Goal: Task Accomplishment & Management: Manage account settings

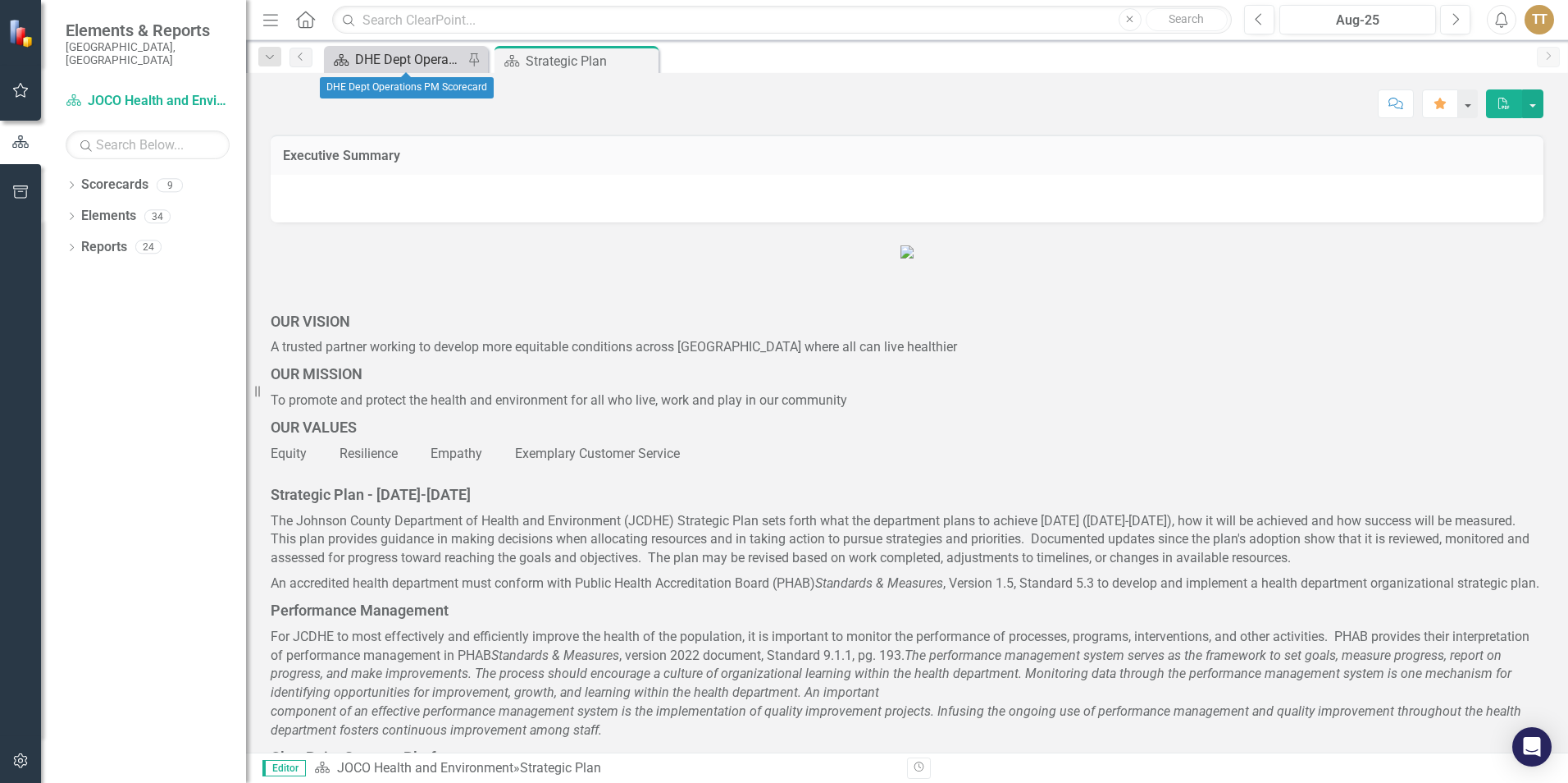
click at [406, 68] on div "DHE Dept Operations PM Scorecard" at bounding box center [409, 59] width 109 height 20
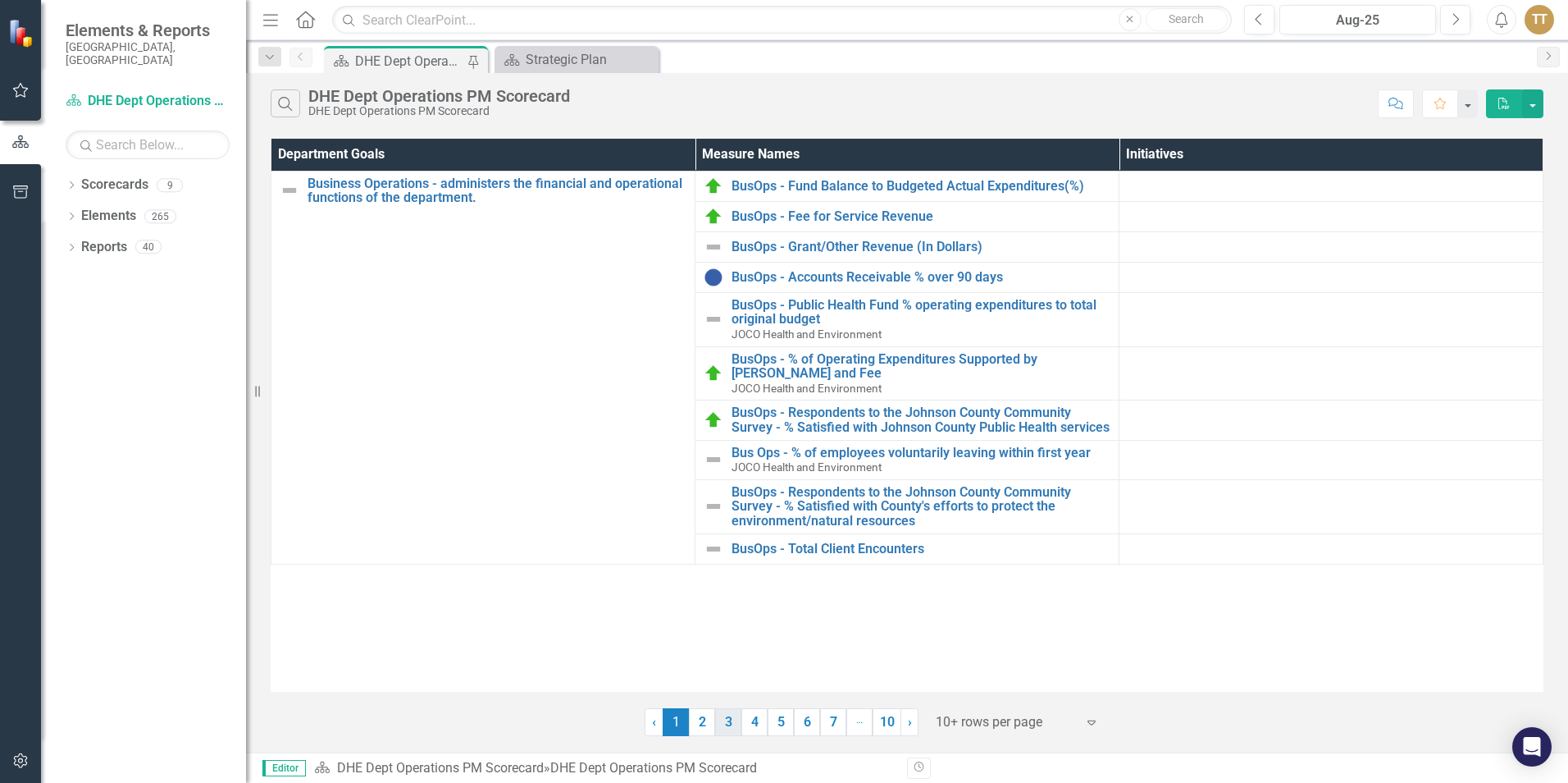
click at [726, 544] on link "3" at bounding box center [728, 722] width 27 height 28
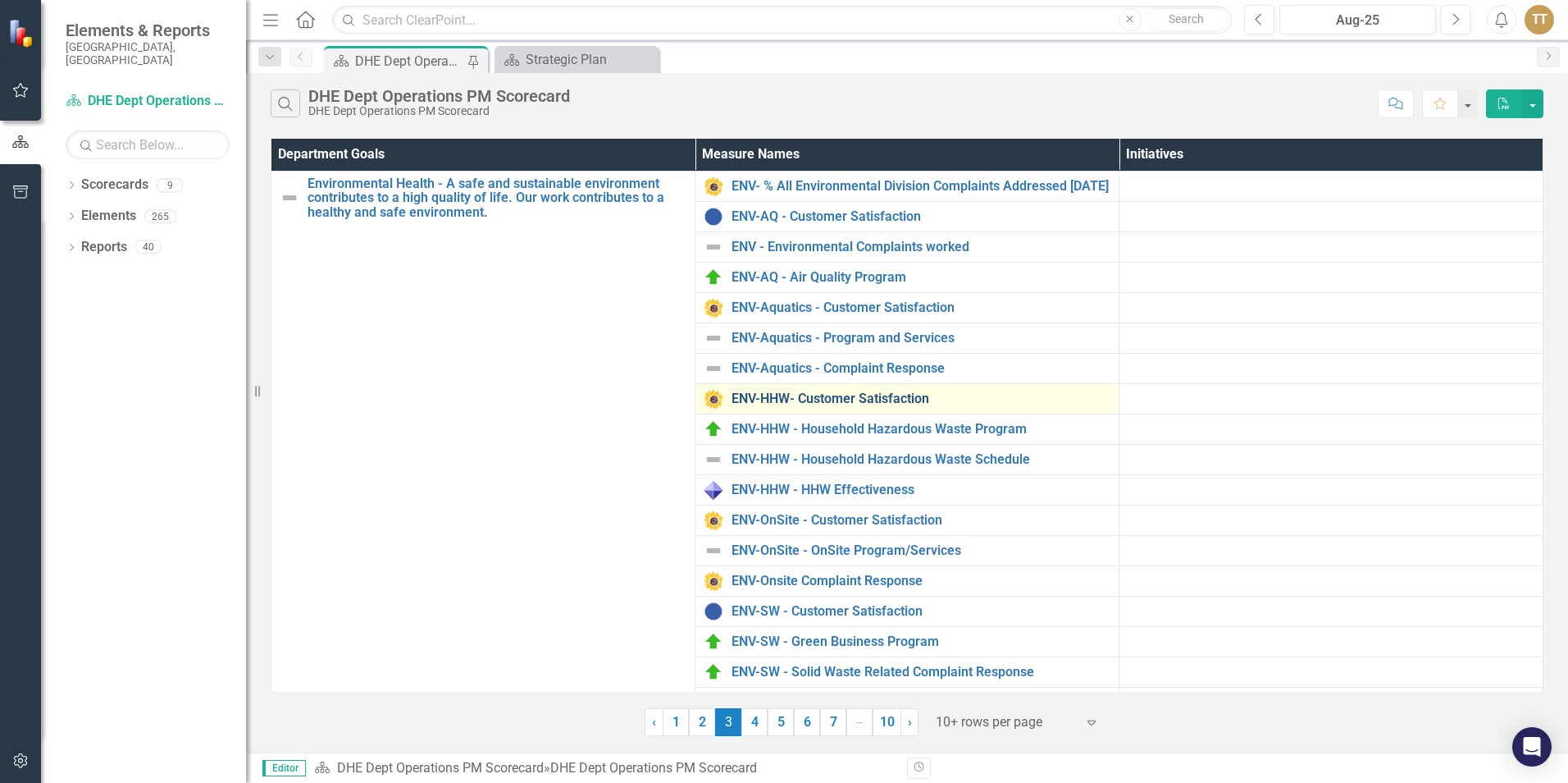
click at [729, 399] on link "ENV-HHW- Customer Satisfaction" at bounding box center [920, 399] width 379 height 15
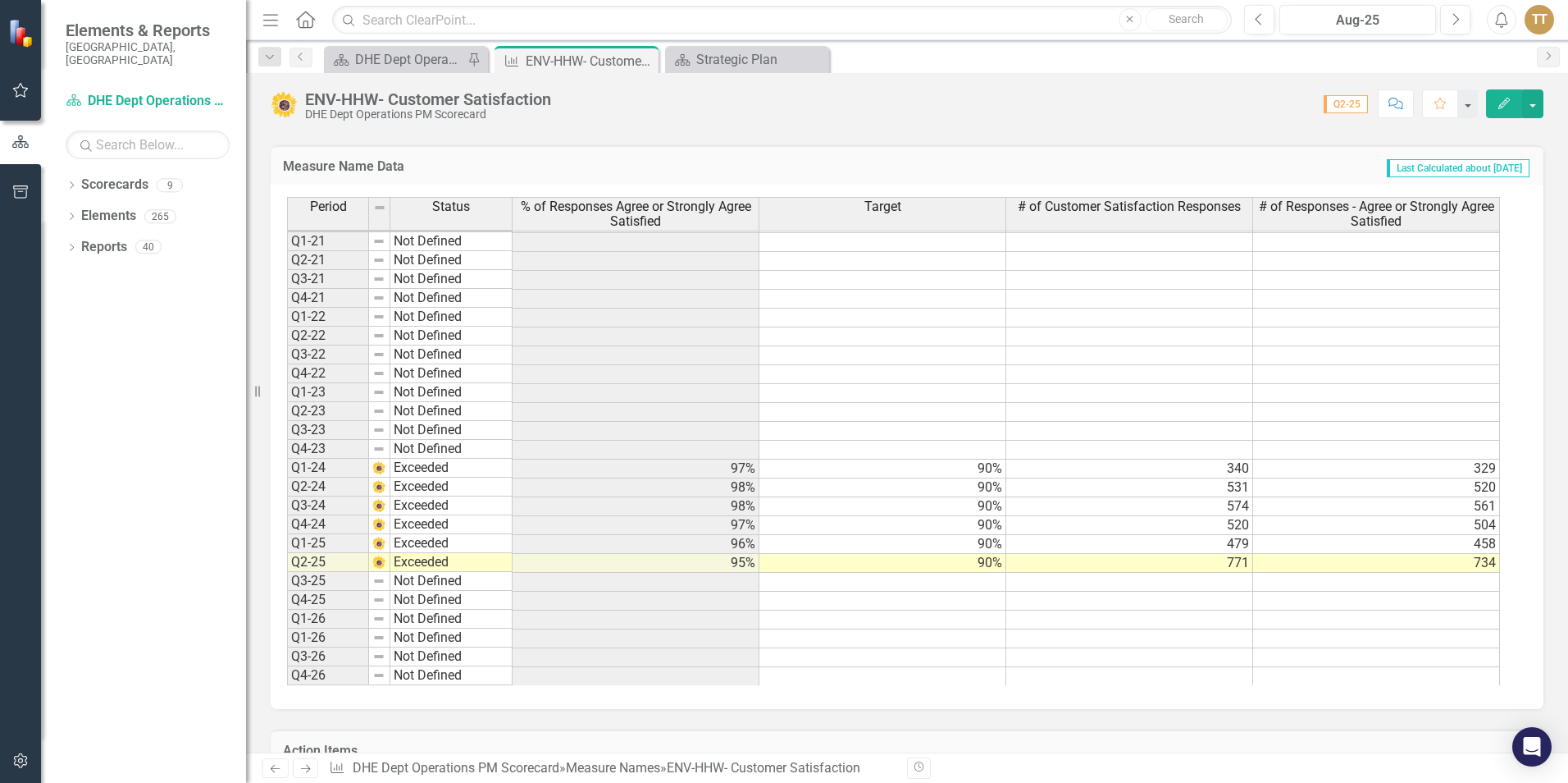
scroll to position [492, 0]
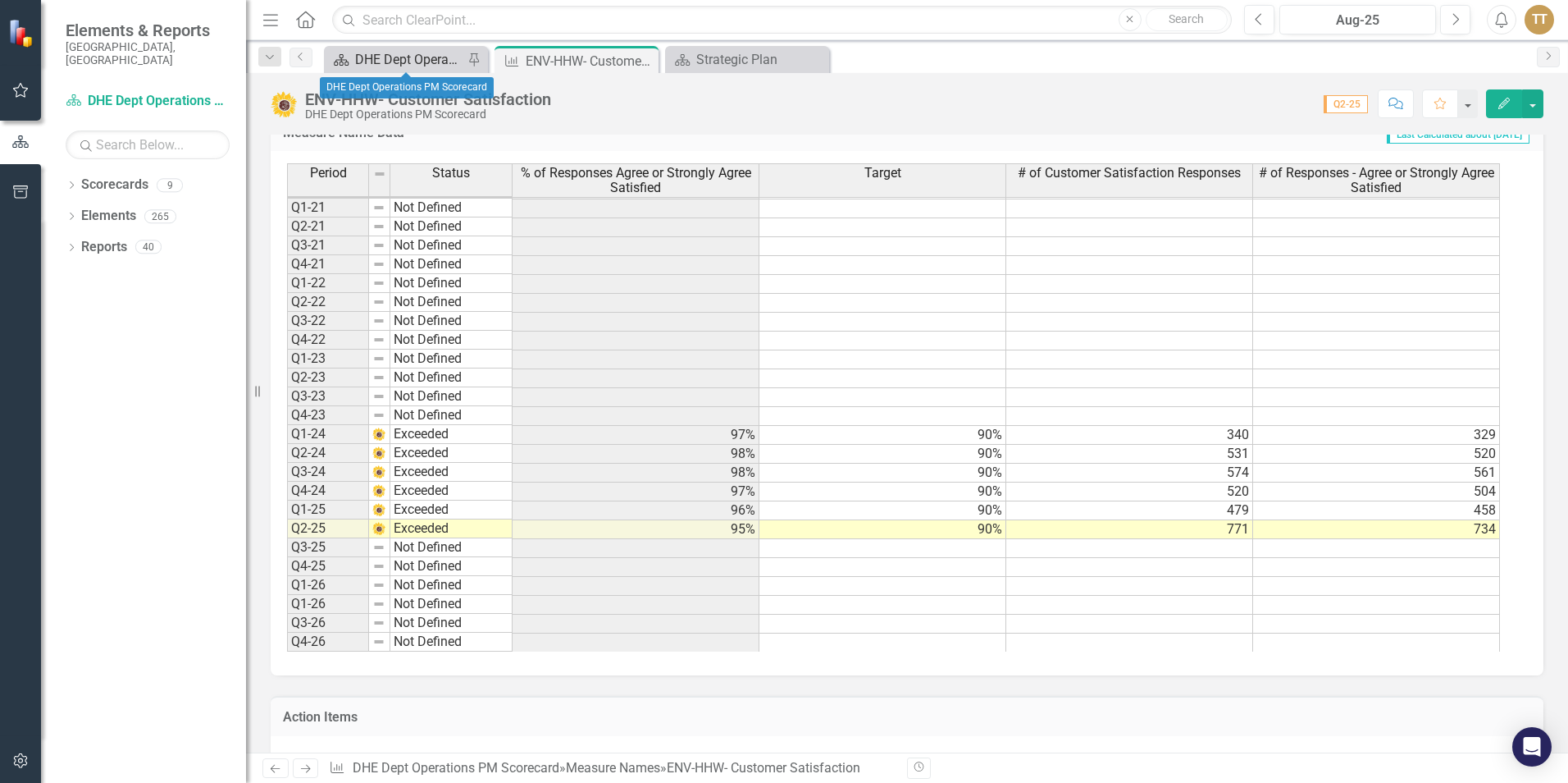
click at [390, 63] on div "DHE Dept Operations PM Scorecard" at bounding box center [409, 59] width 109 height 20
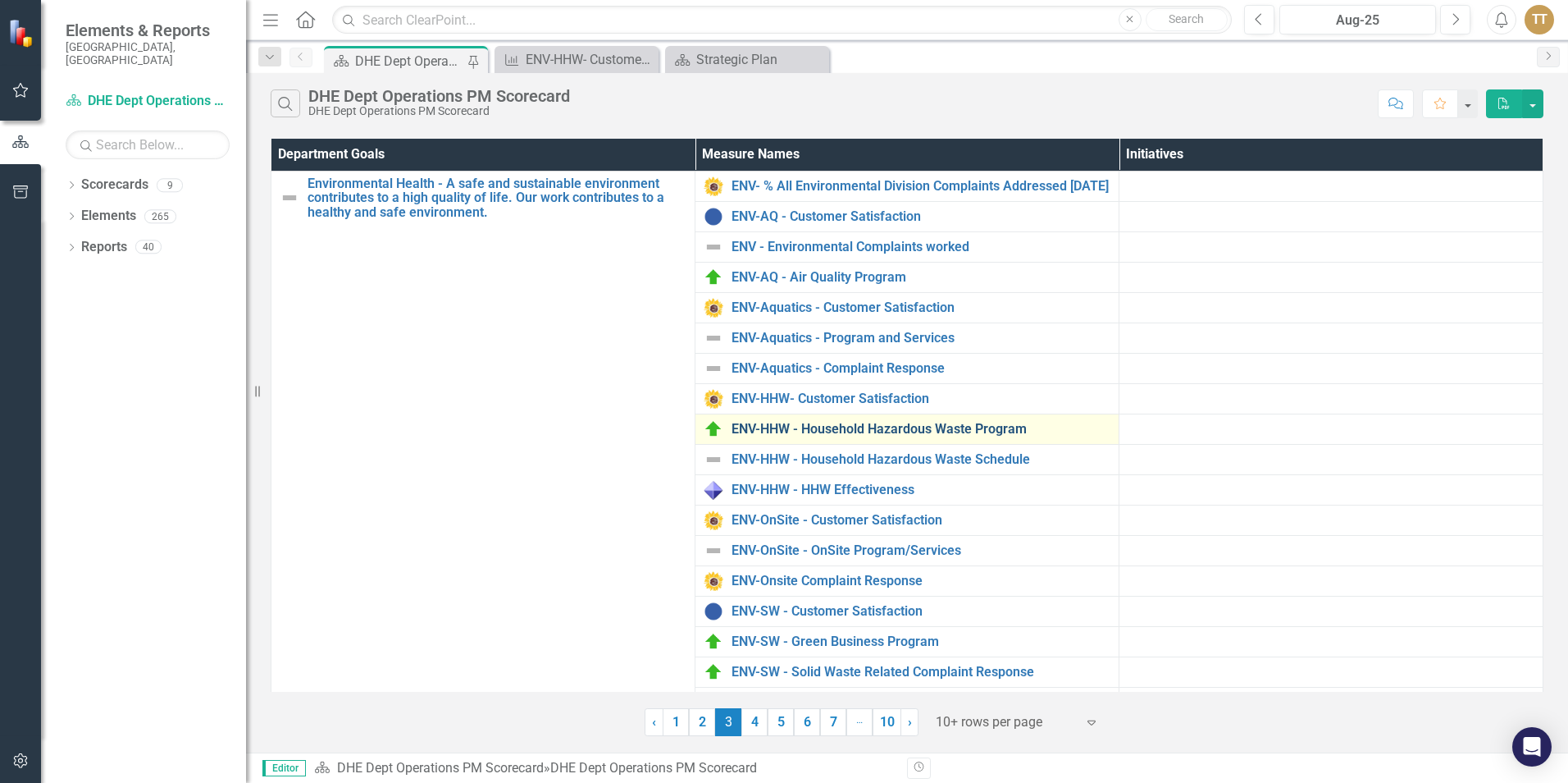
click at [729, 437] on link "ENV-HHW - Household Hazardous Waste Program" at bounding box center [920, 429] width 379 height 15
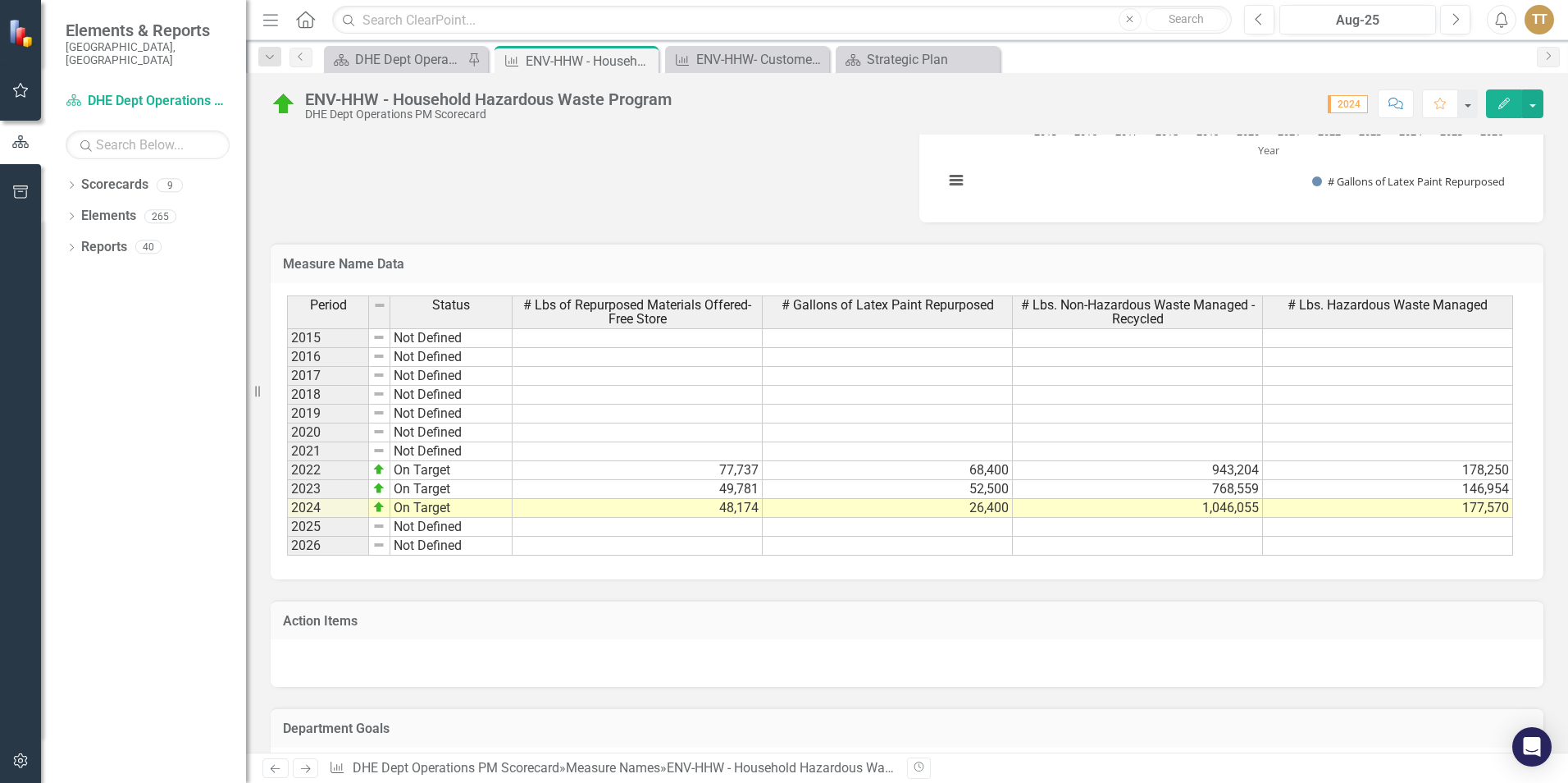
scroll to position [984, 0]
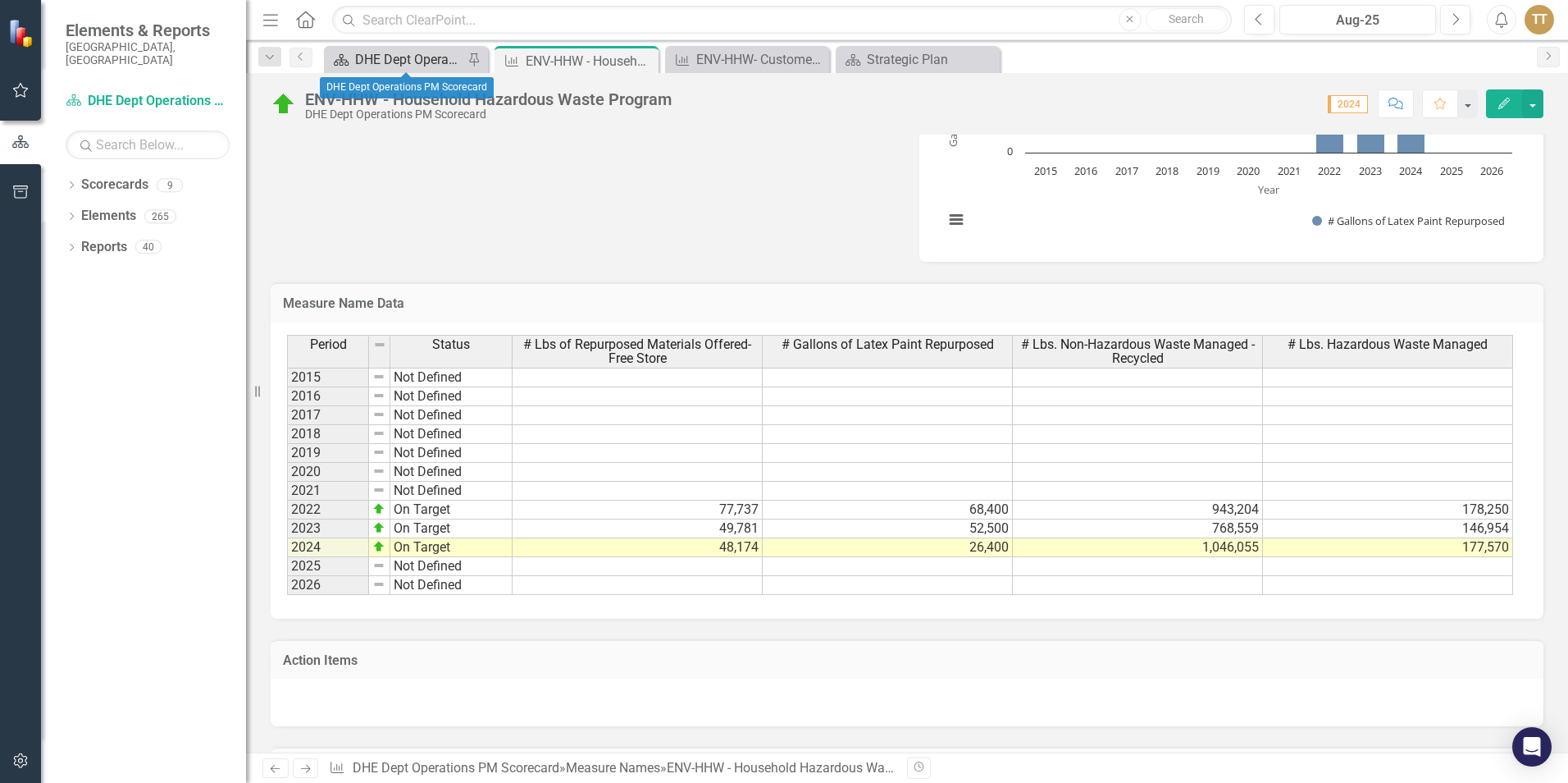
click at [416, 63] on div "DHE Dept Operations PM Scorecard" at bounding box center [409, 59] width 109 height 20
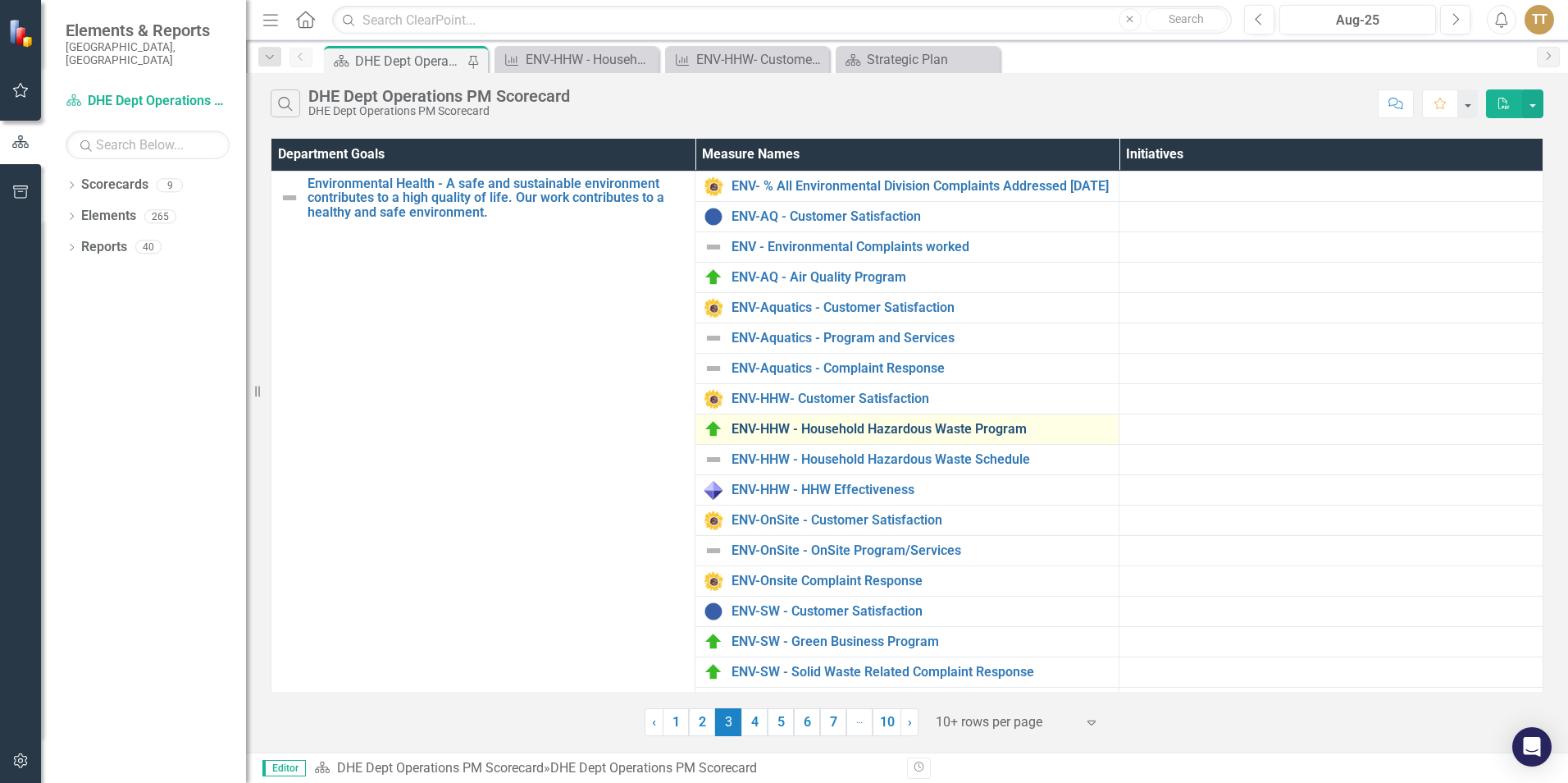
click at [729, 435] on link "ENV-HHW - Household Hazardous Waste Program" at bounding box center [920, 429] width 379 height 15
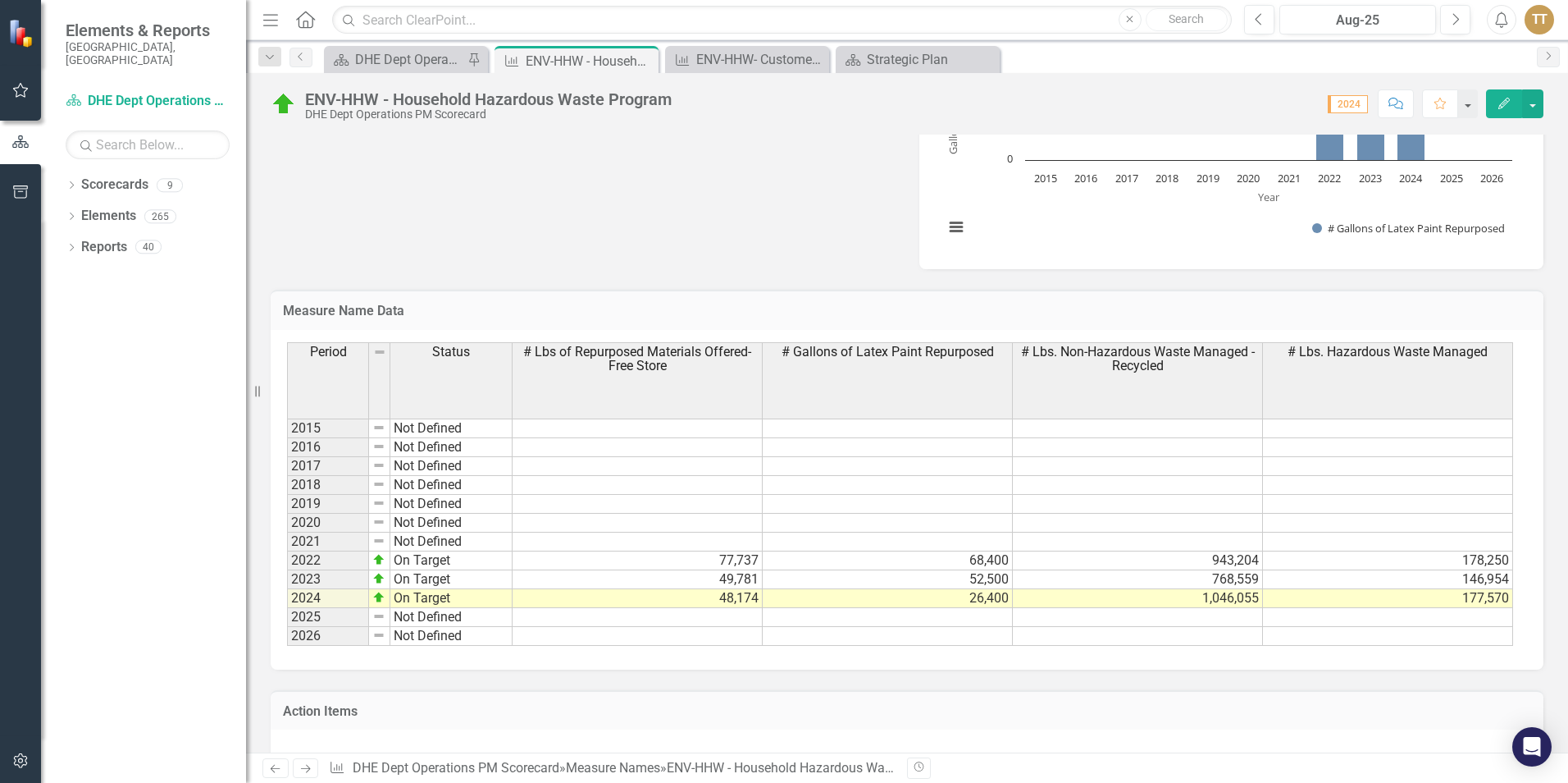
scroll to position [990, 0]
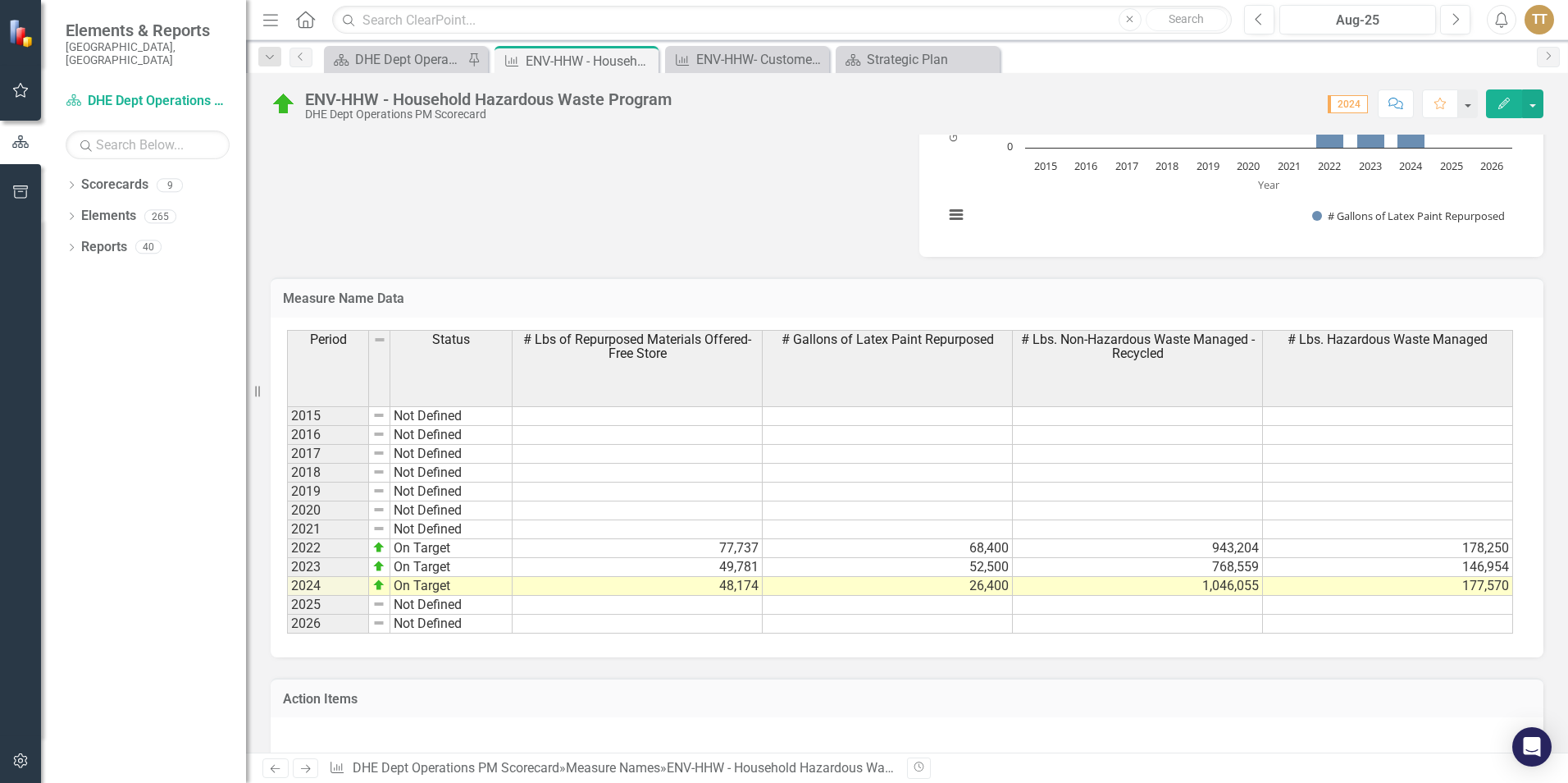
click at [729, 544] on td at bounding box center [1388, 604] width 250 height 19
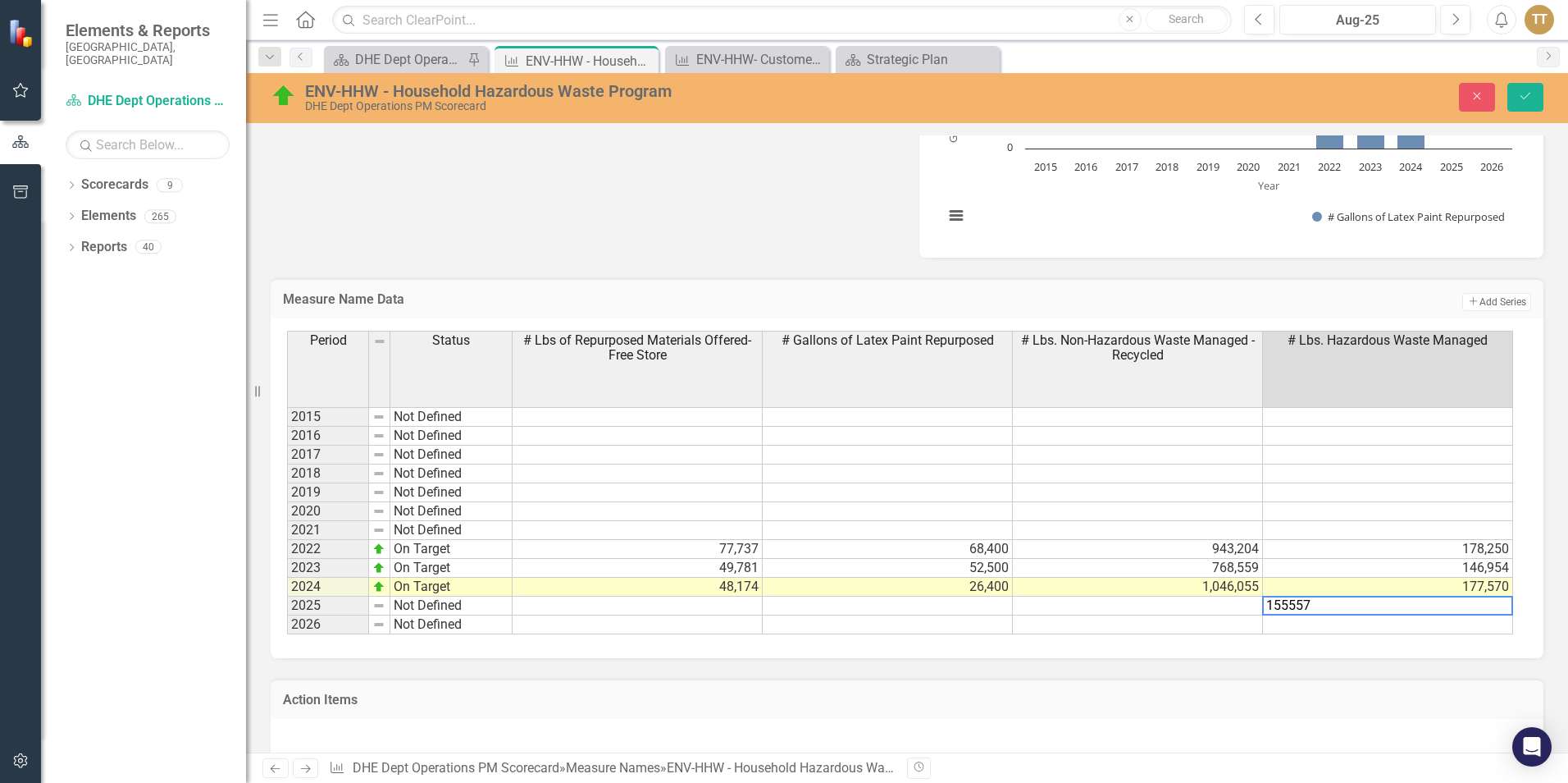
type textarea "155557"
click at [729, 544] on td at bounding box center [1137, 605] width 250 height 19
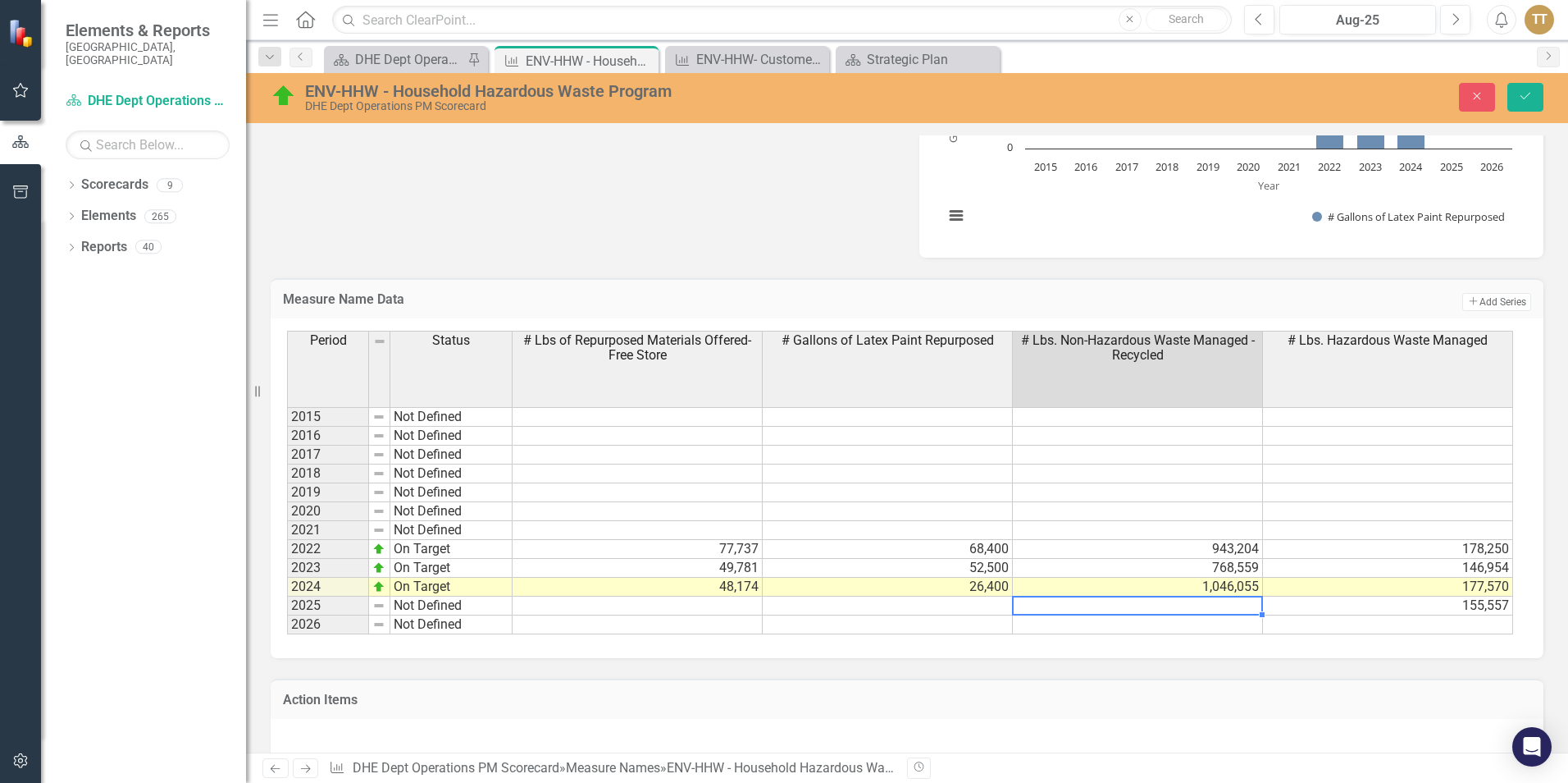
click at [705, 544] on td at bounding box center [637, 605] width 250 height 19
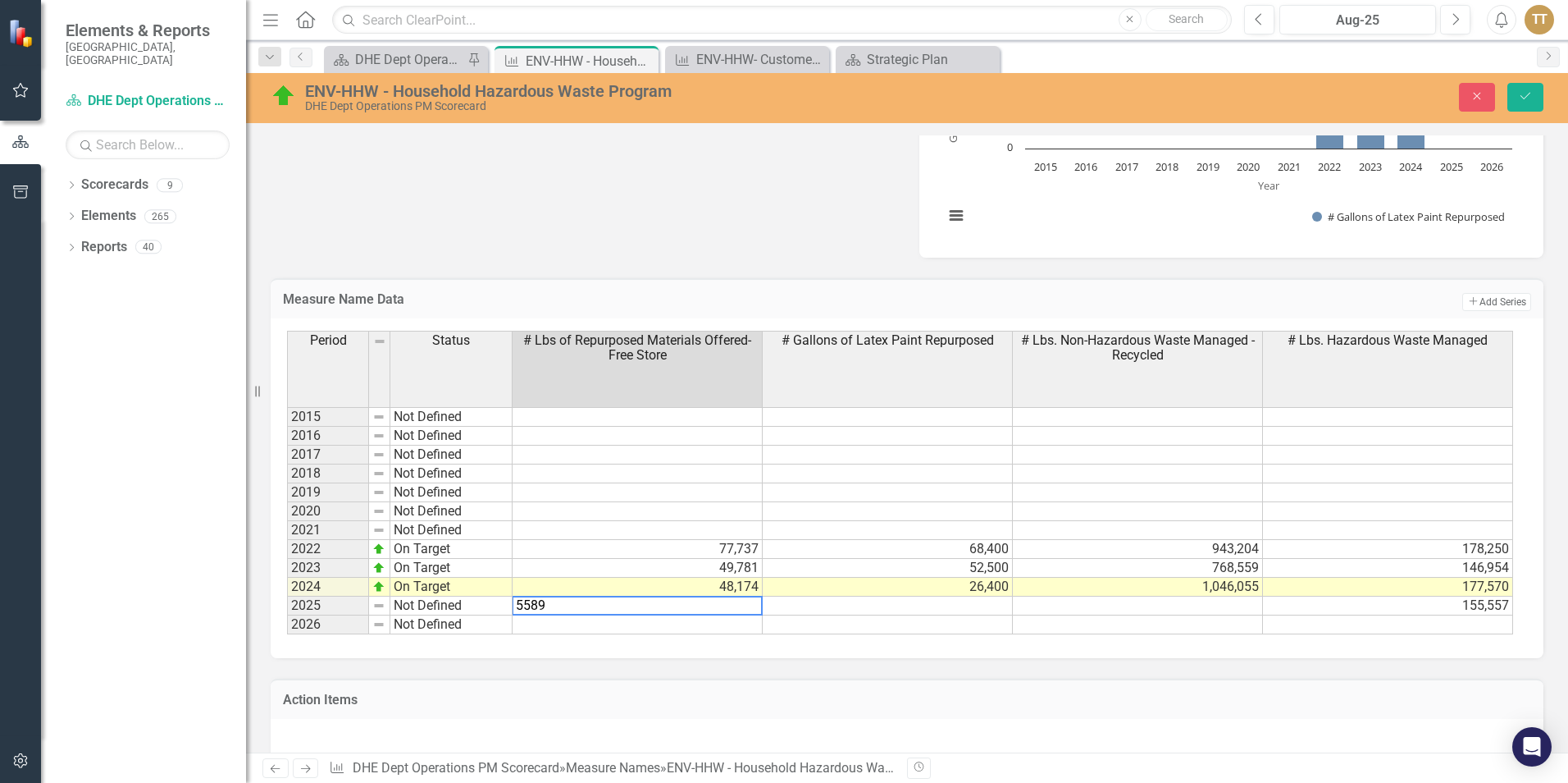
type textarea "55897"
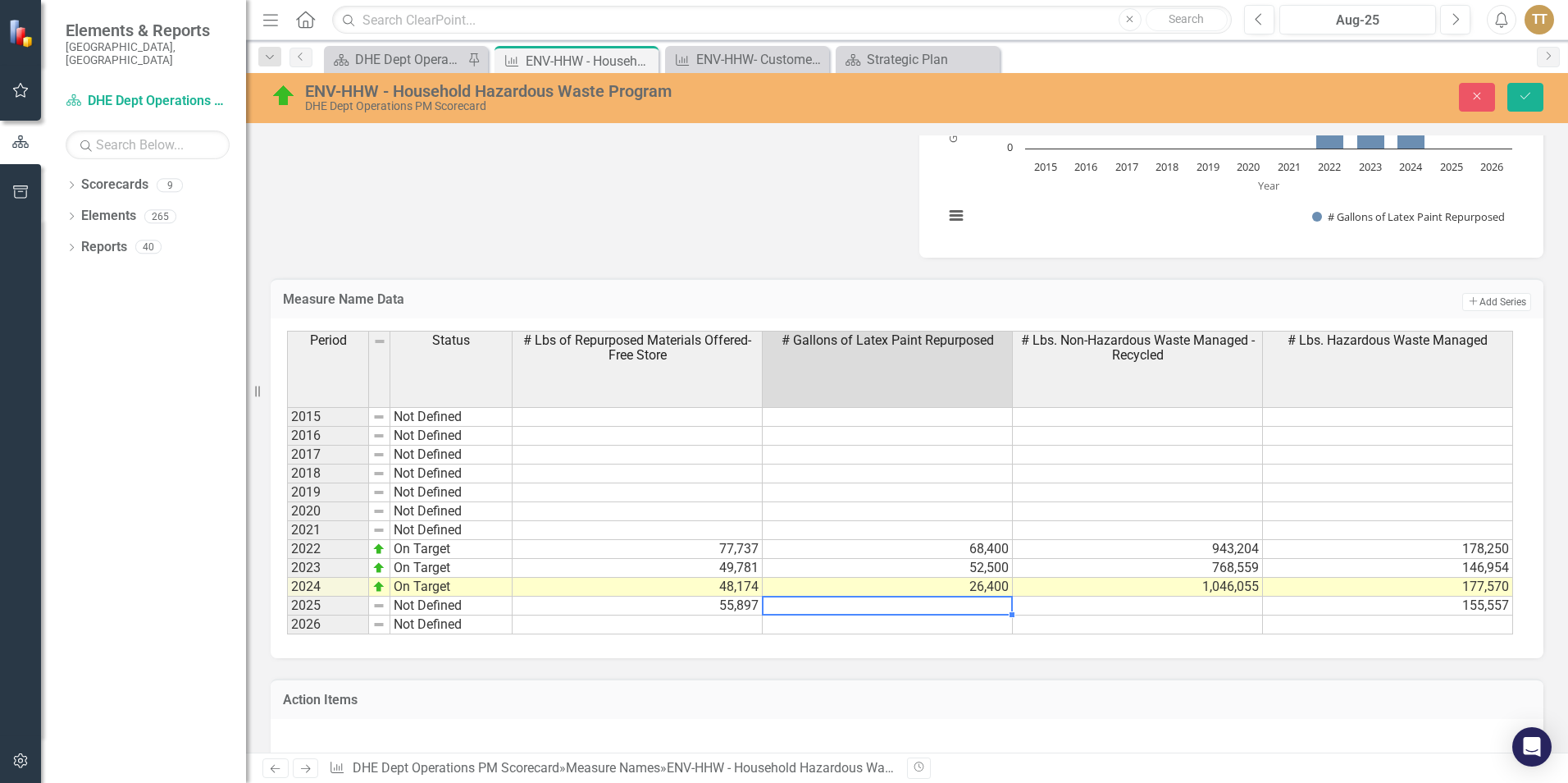
click at [729, 544] on td at bounding box center [887, 605] width 250 height 19
type textarea "17340"
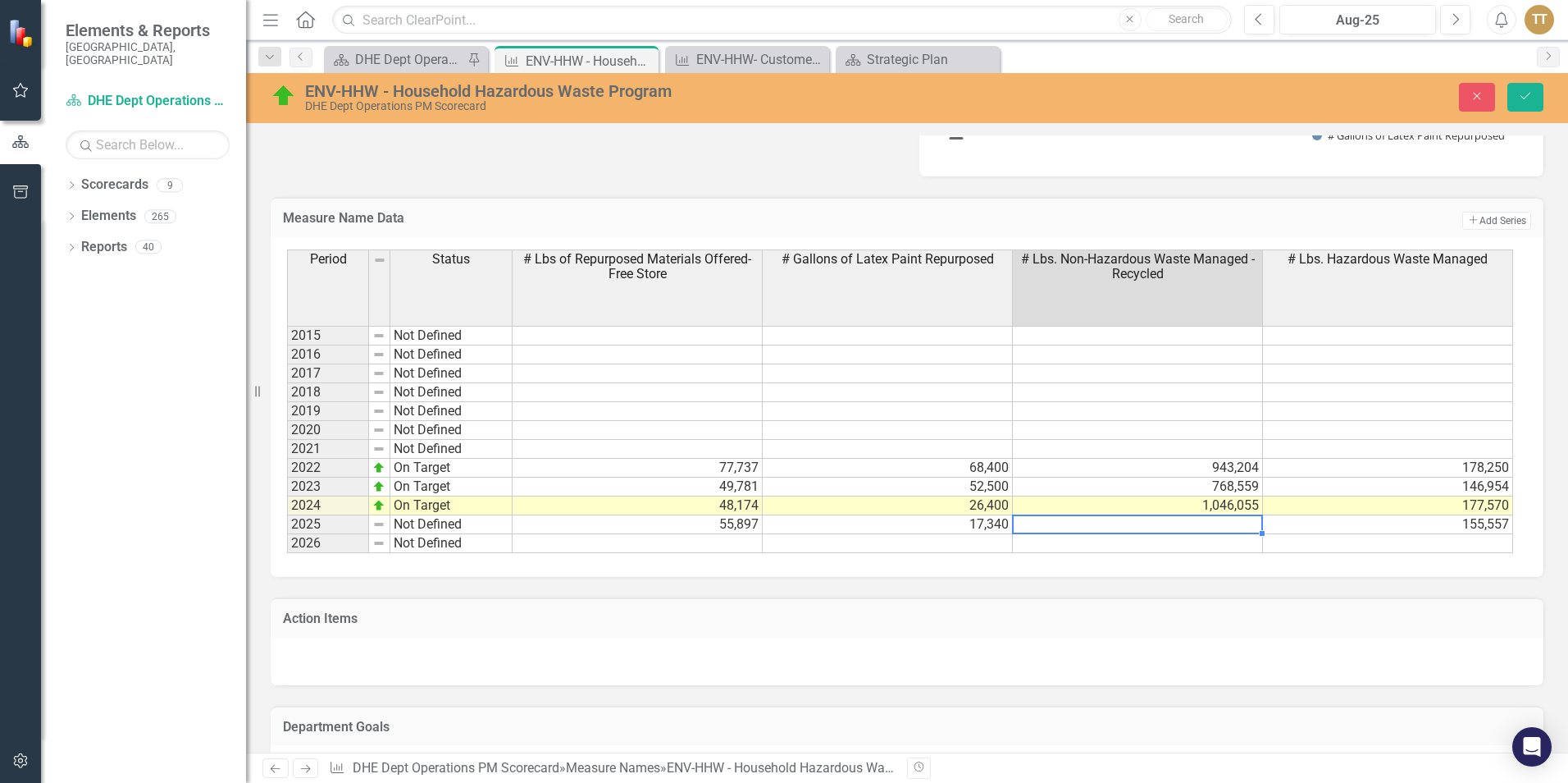
scroll to position [1071, 0]
click at [413, 51] on div "DHE Dept Operations PM Scorecard" at bounding box center [409, 59] width 109 height 20
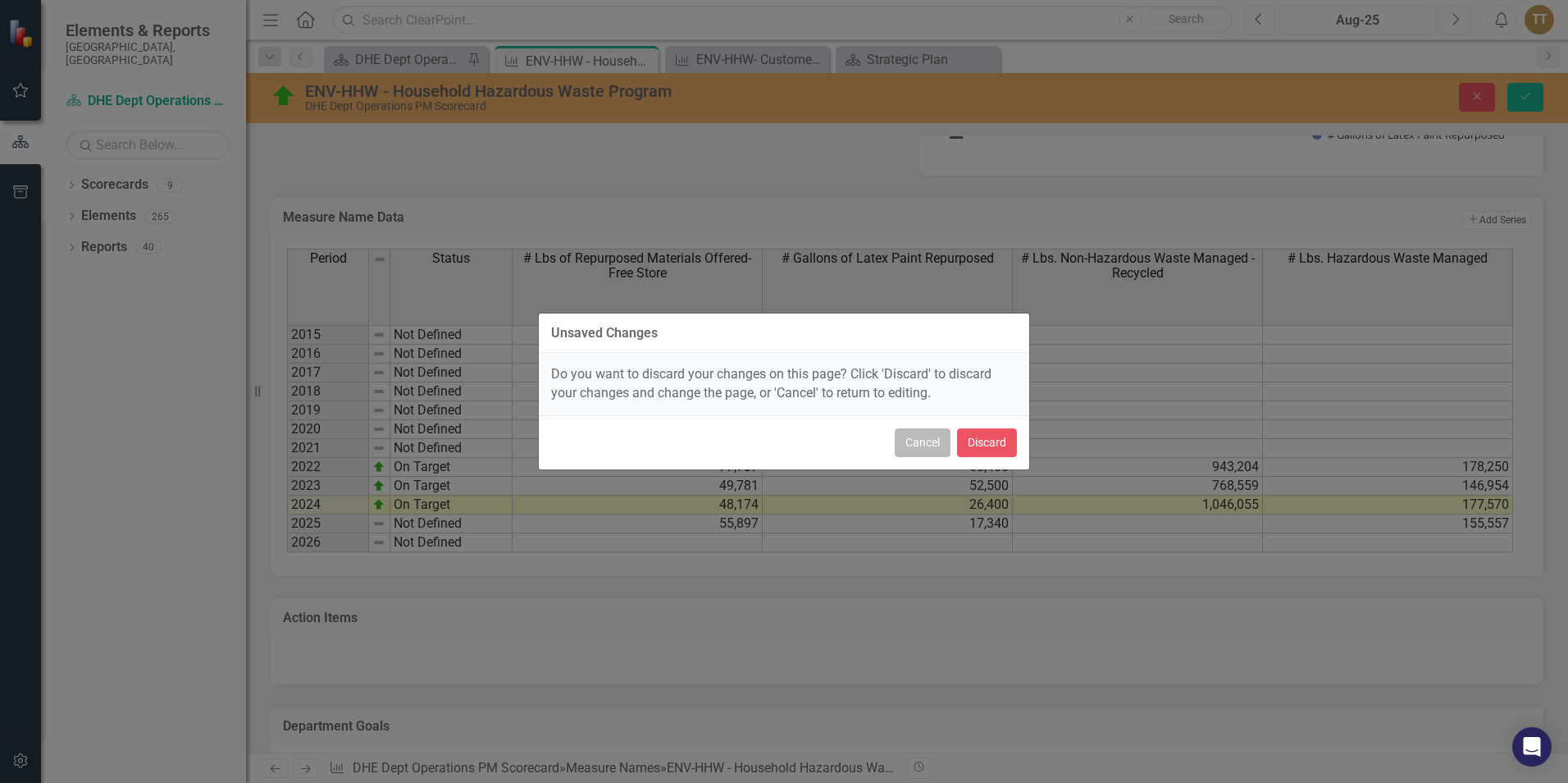
click at [729, 447] on button "Cancel" at bounding box center [922, 443] width 56 height 28
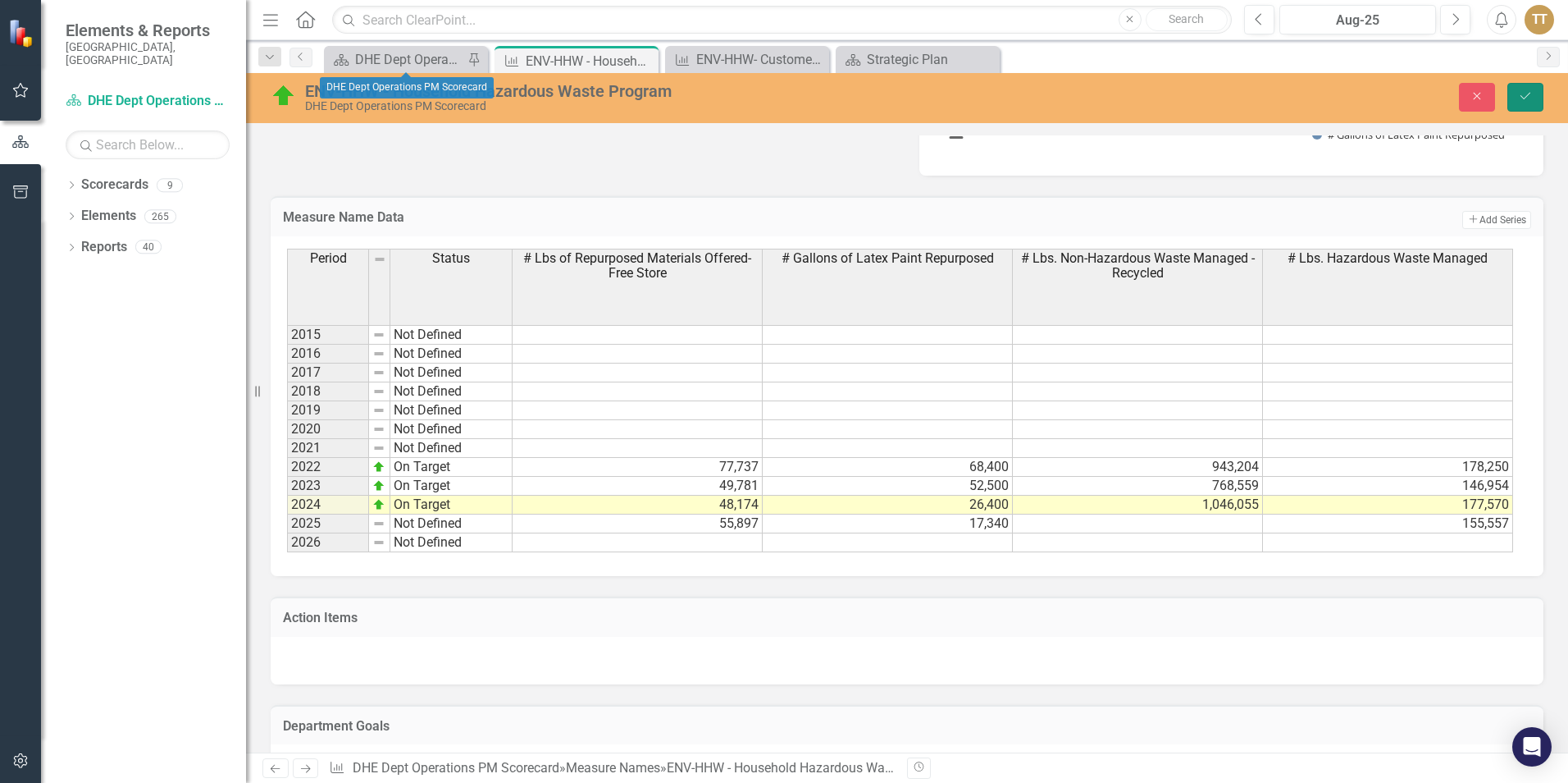
click at [729, 104] on button "Save" at bounding box center [1525, 97] width 36 height 28
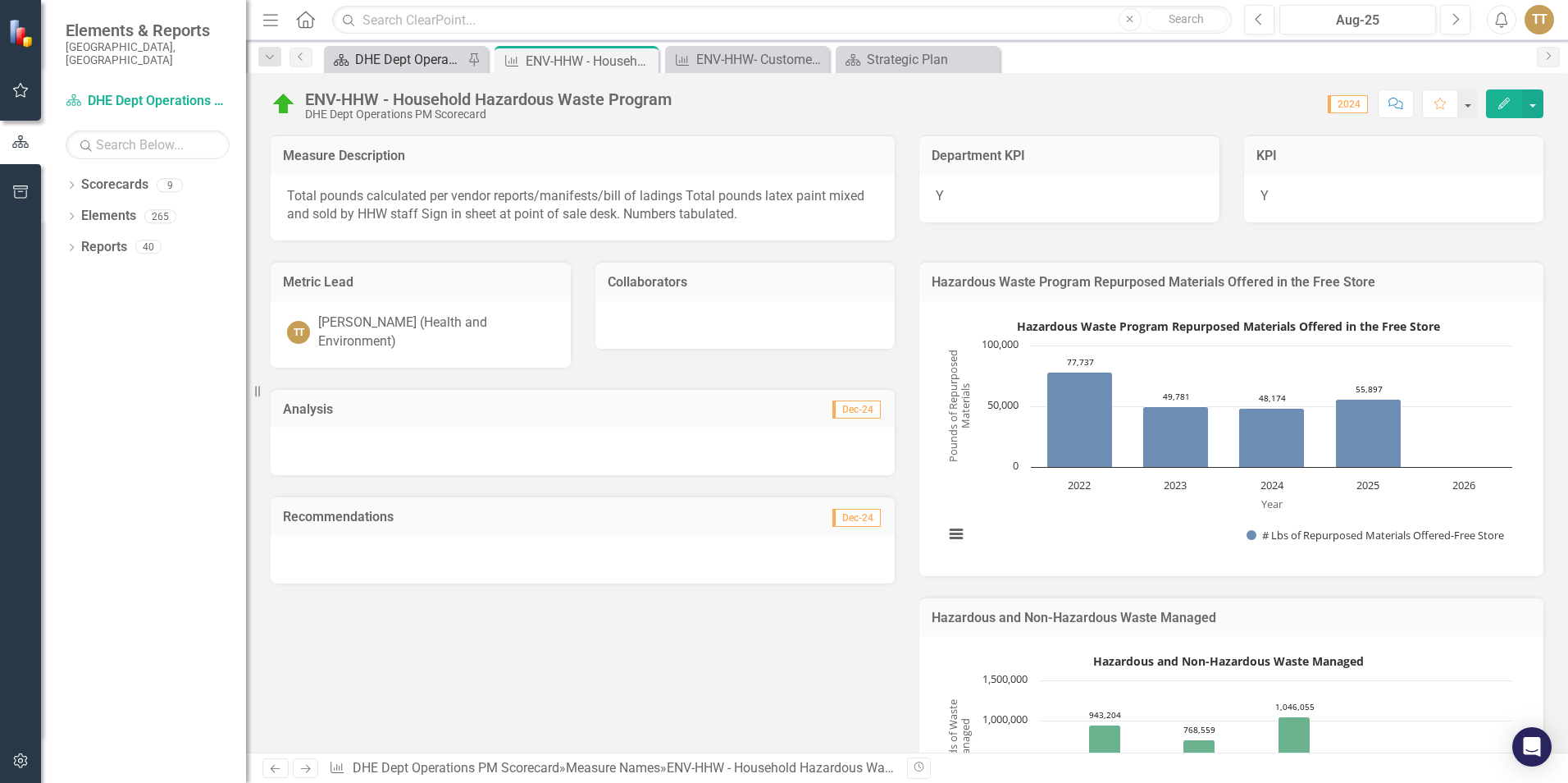
click at [415, 65] on div "DHE Dept Operations PM Scorecard" at bounding box center [409, 59] width 109 height 20
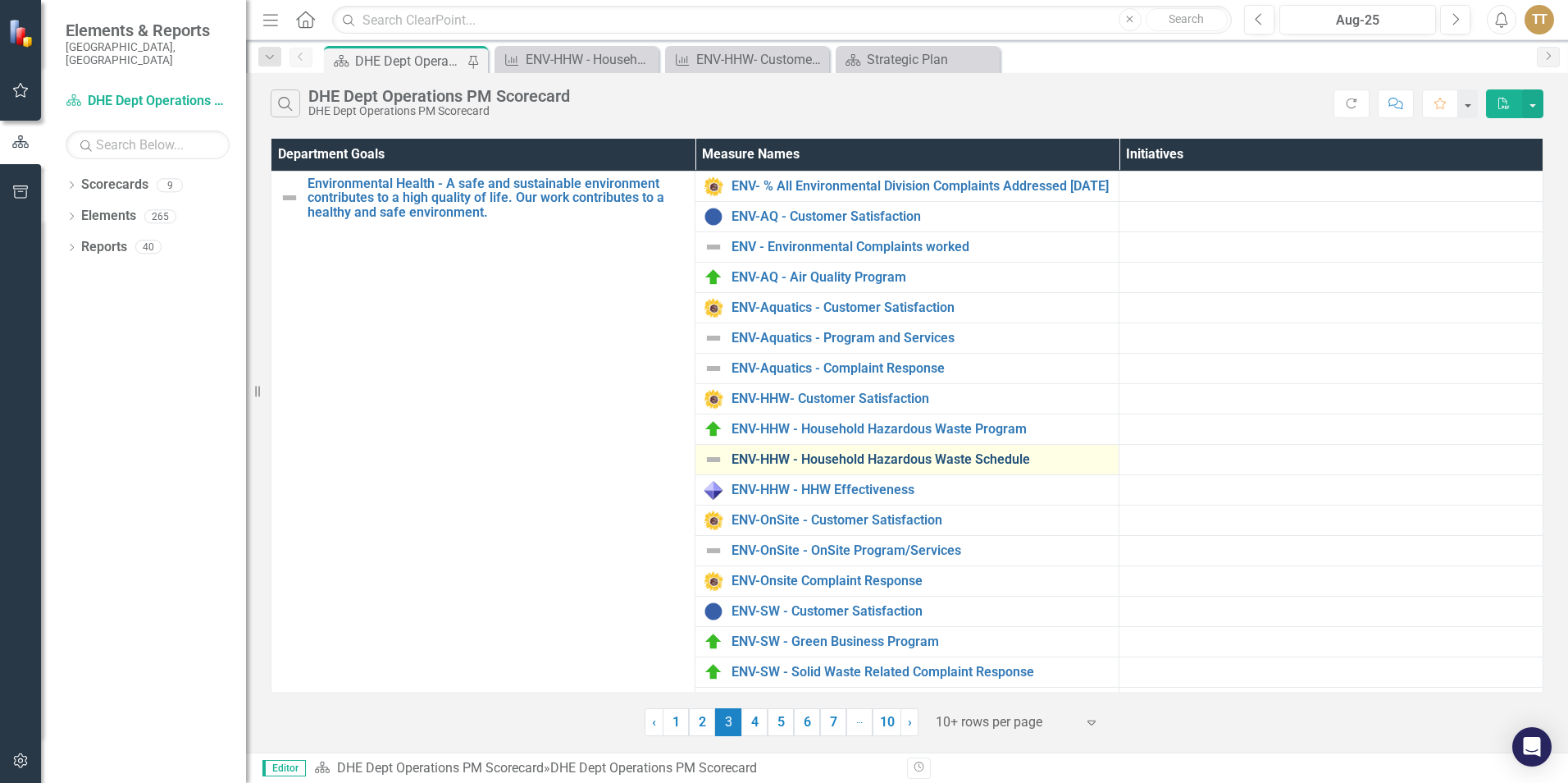
click at [729, 467] on link "ENV-HHW - Household Hazardous Waste Schedule" at bounding box center [920, 459] width 379 height 15
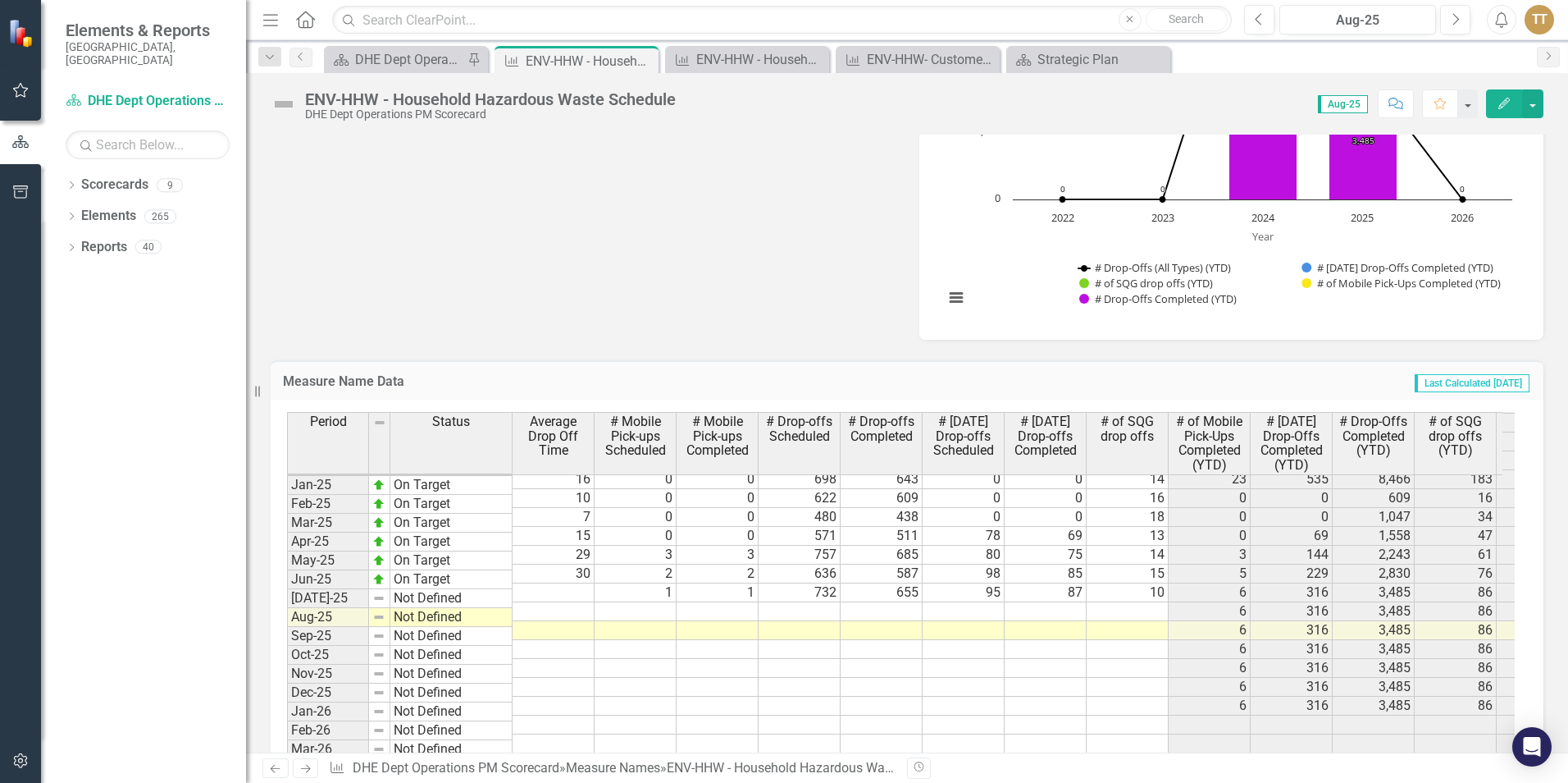
click at [653, 544] on td at bounding box center [635, 611] width 82 height 19
type textarea "2"
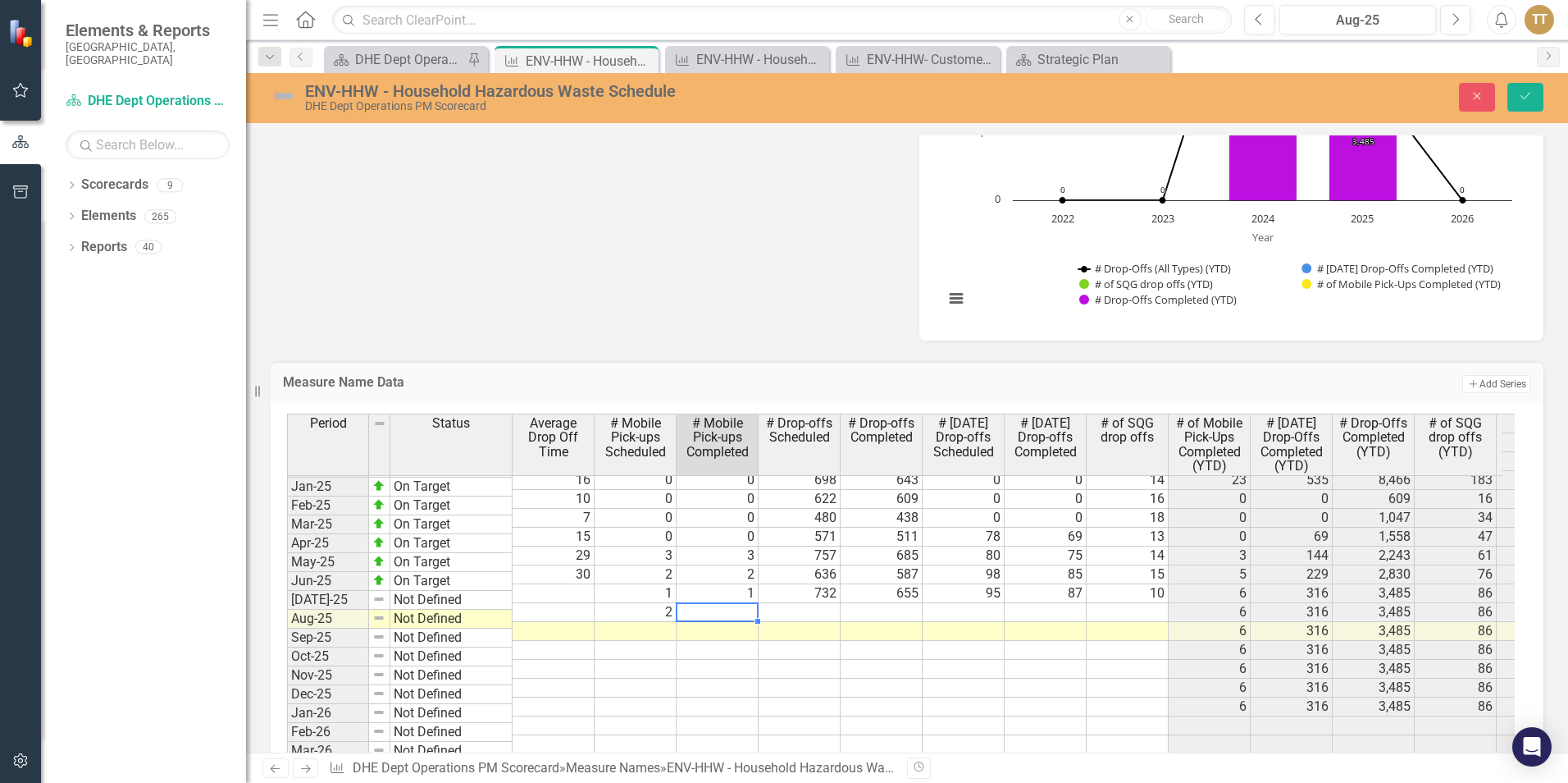
type textarea "2"
type textarea "813"
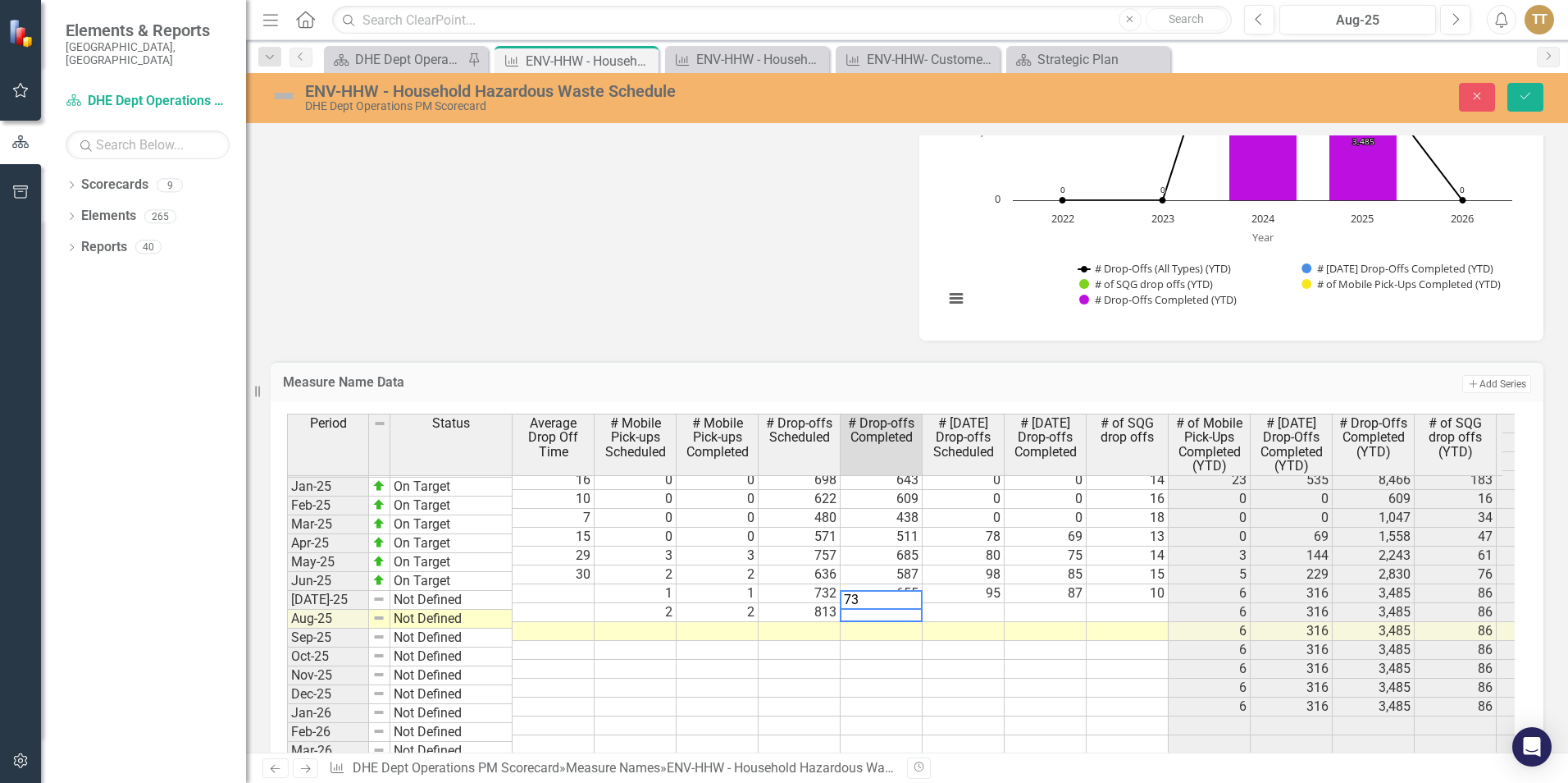
type textarea "733"
type textarea "7"
type textarea "88"
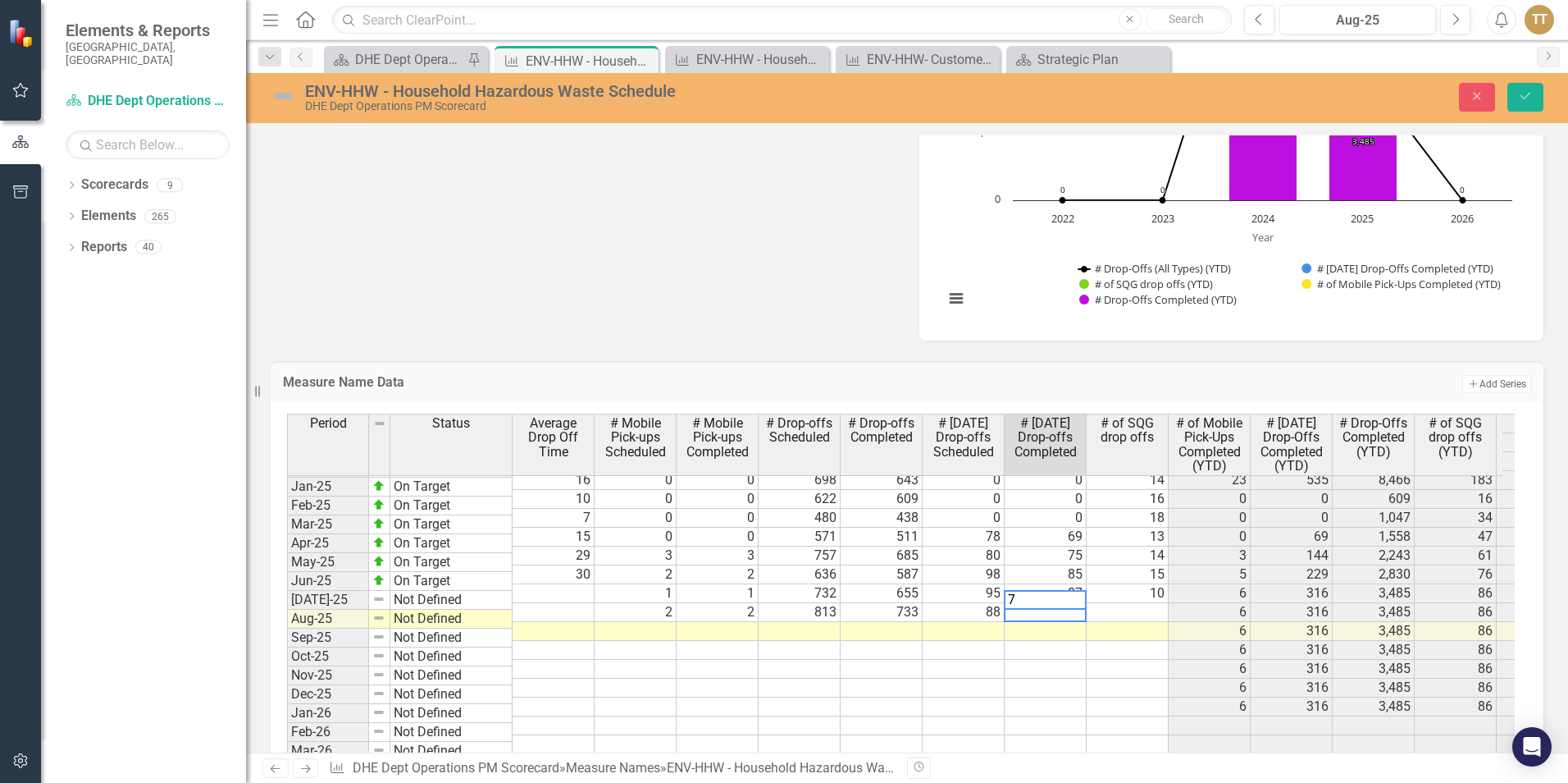
type textarea "76"
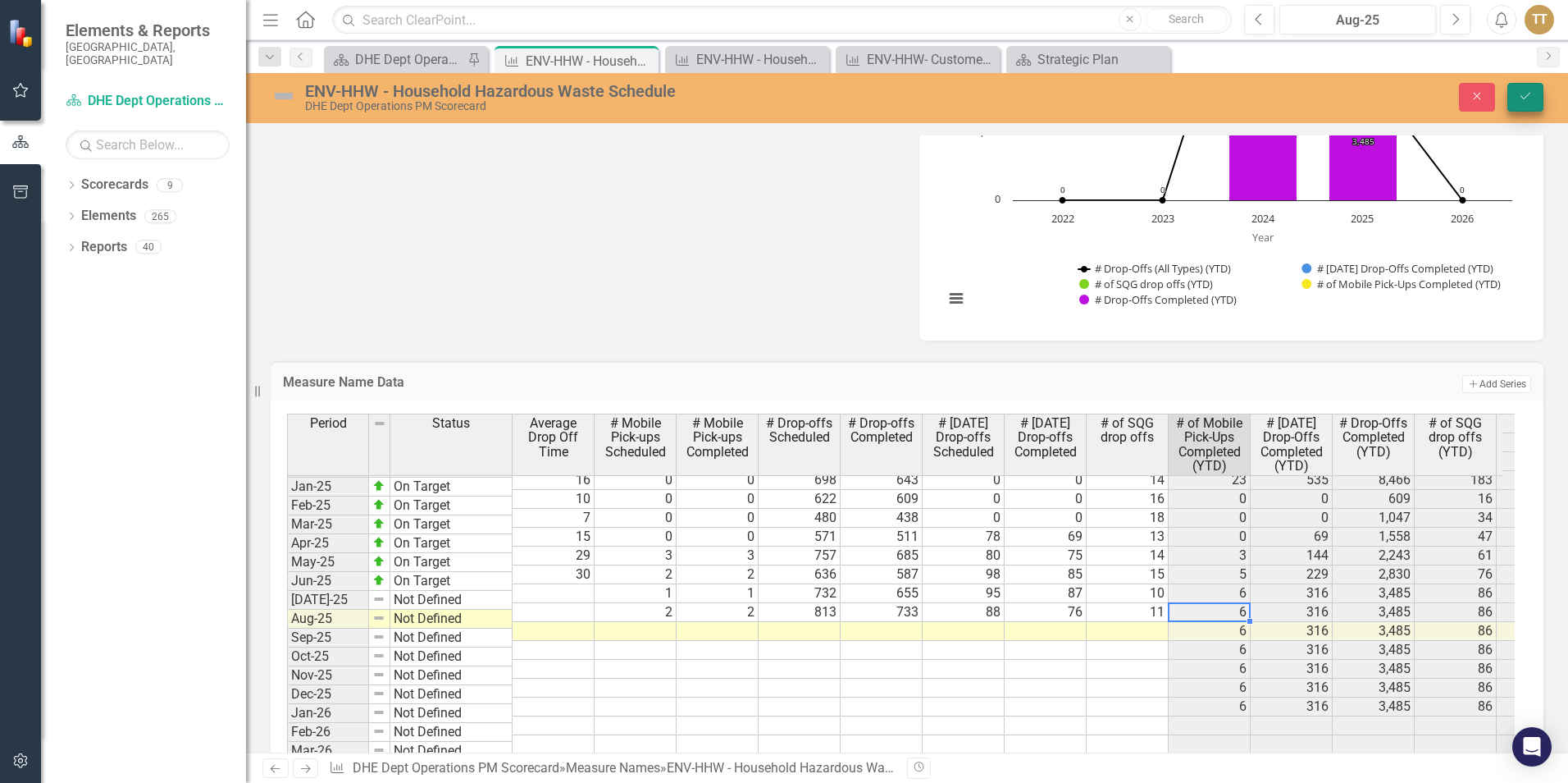
type textarea "11"
click at [729, 103] on button "Save" at bounding box center [1525, 97] width 36 height 28
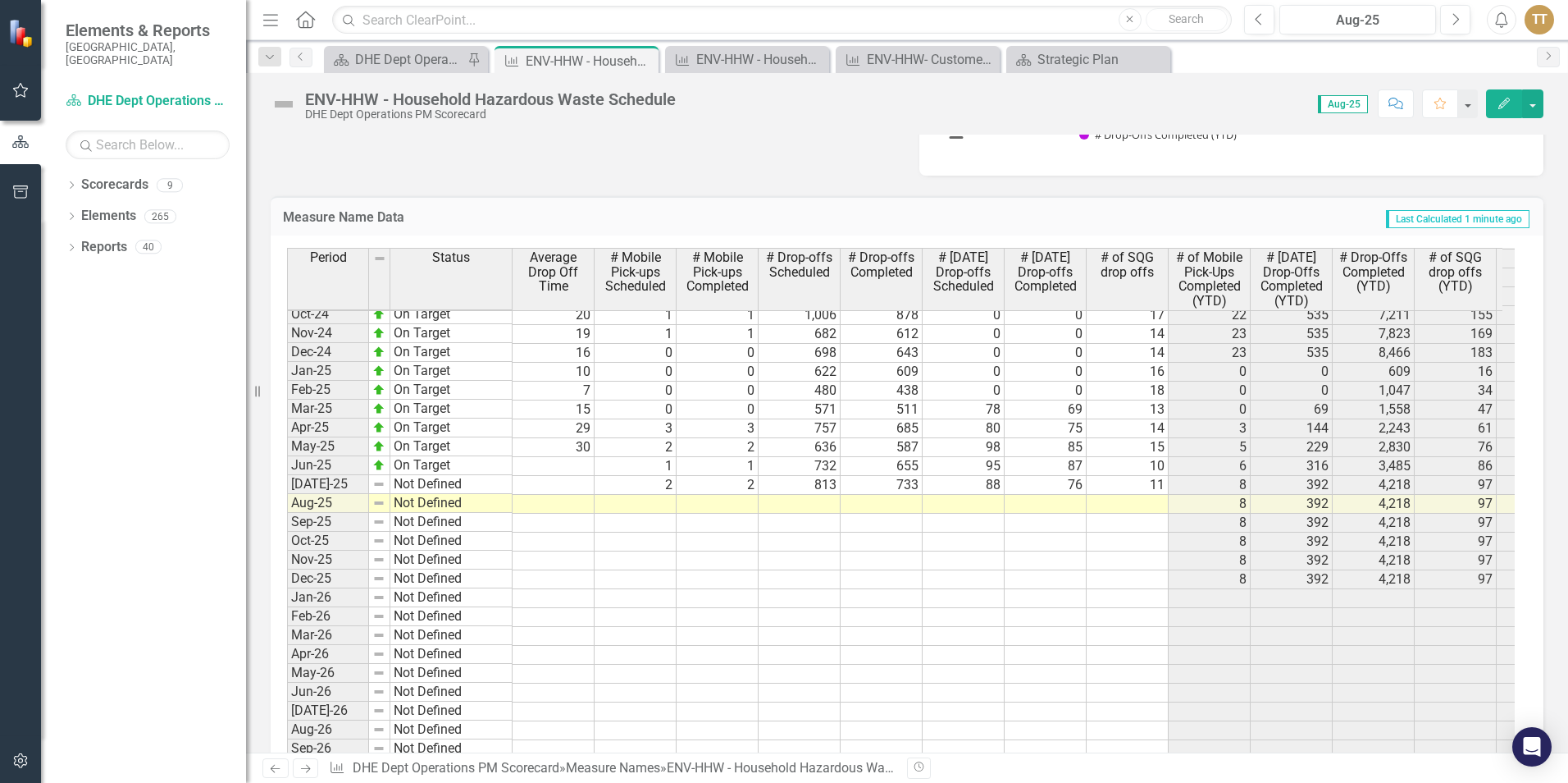
scroll to position [2215, 0]
click at [638, 498] on td at bounding box center [635, 502] width 82 height 19
type textarea "4"
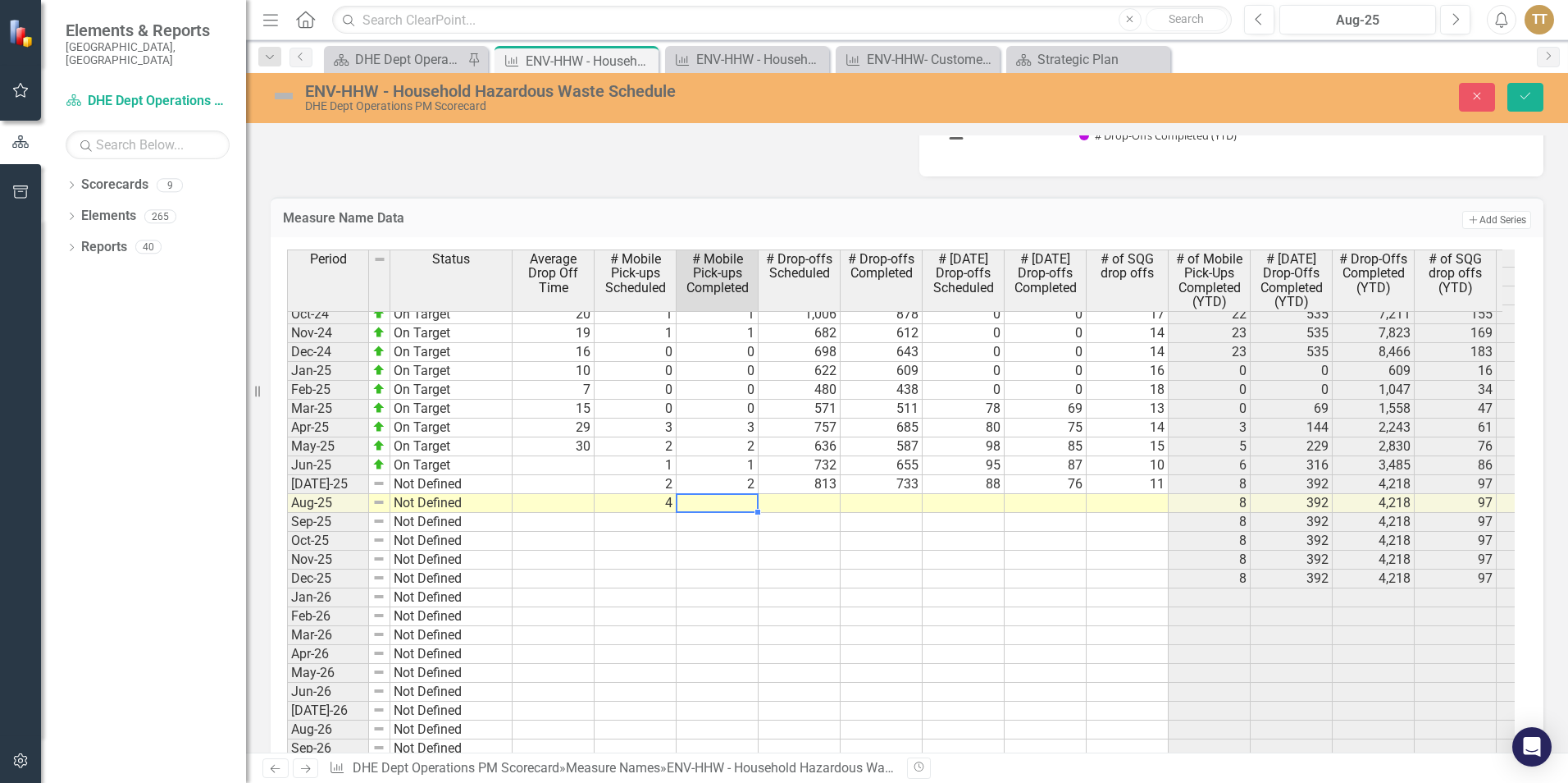
type textarea "4"
type textarea "786"
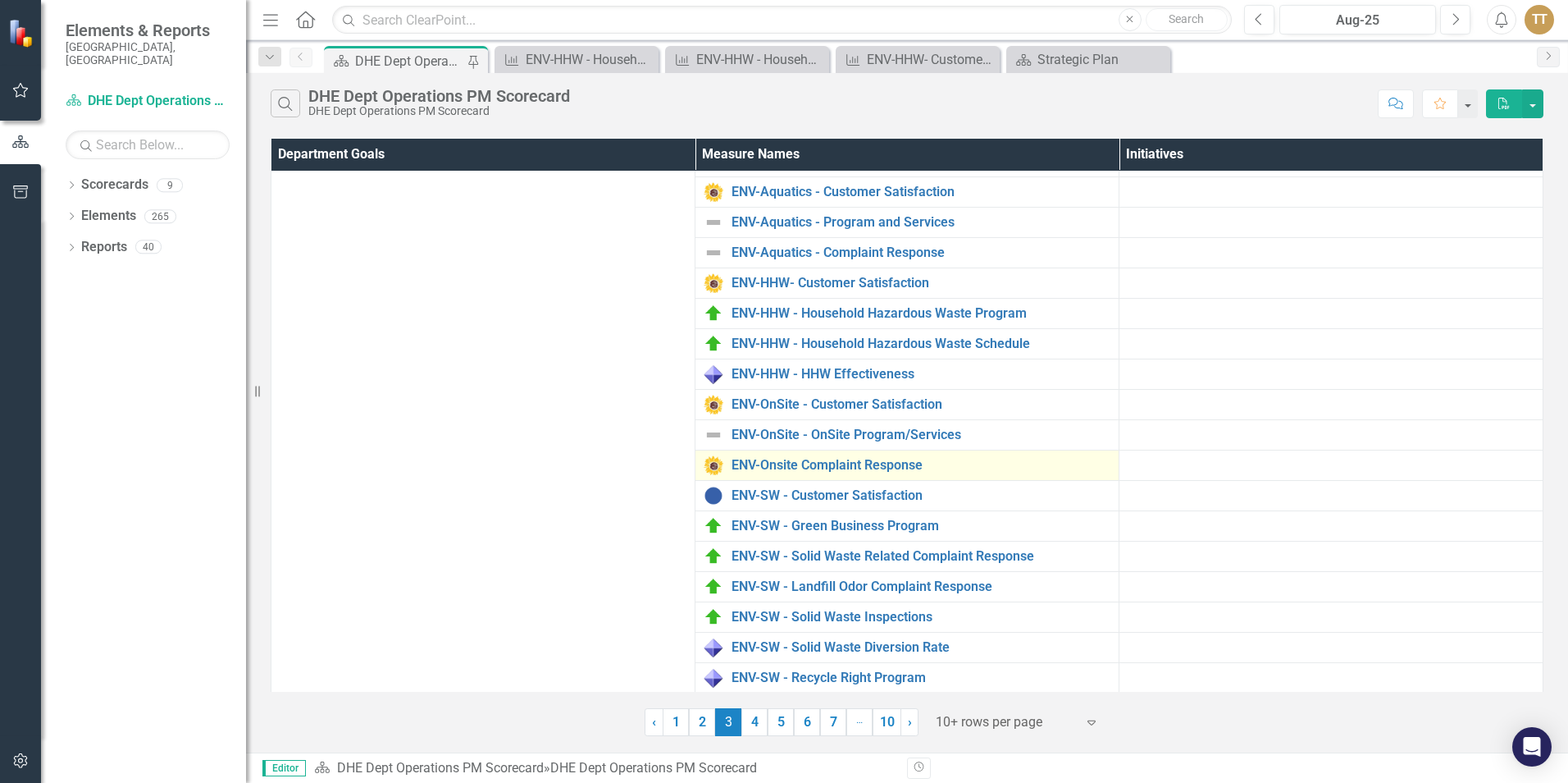
scroll to position [126, 0]
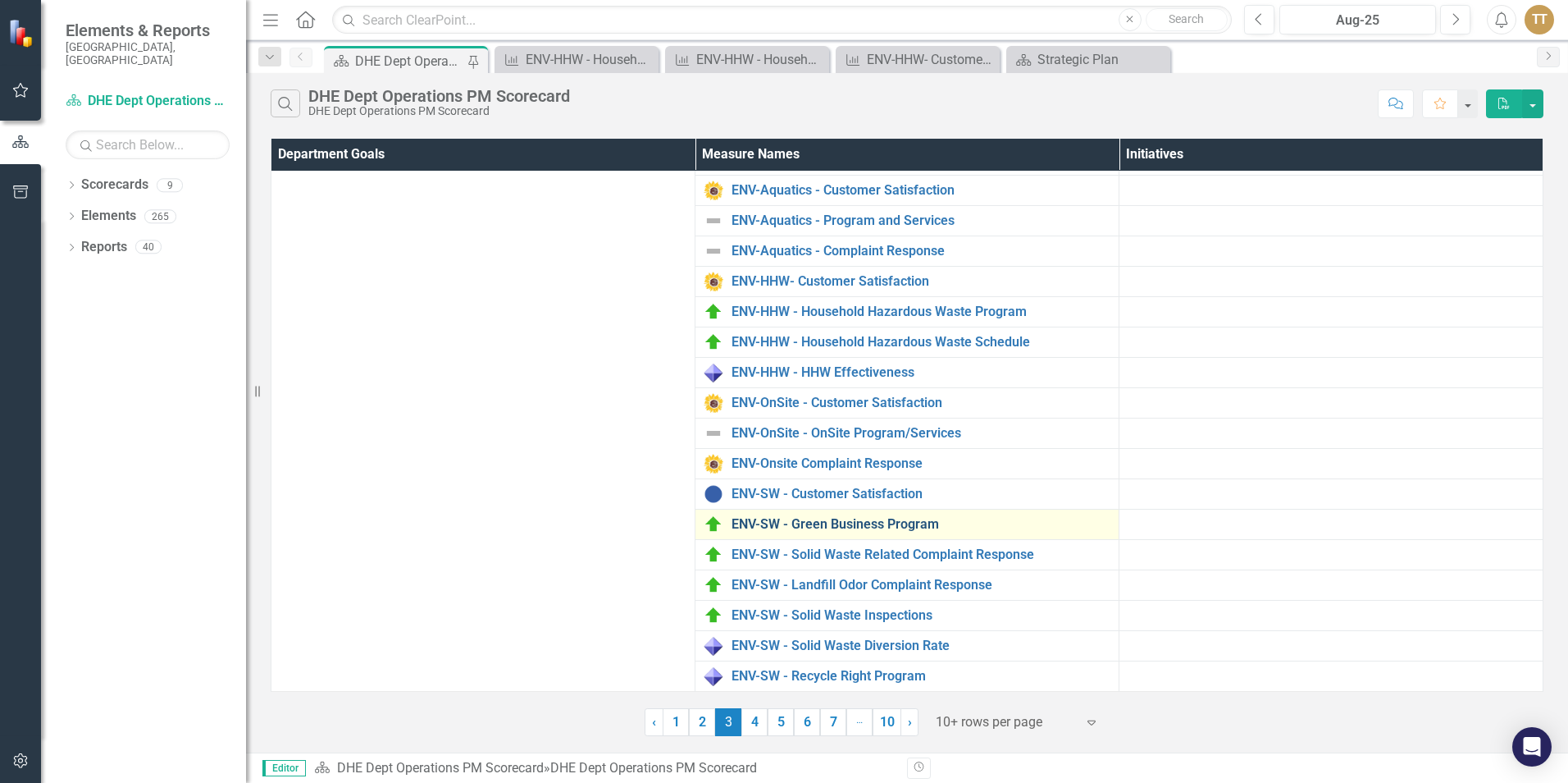
click at [879, 529] on link "ENV-SW - Green Business Program" at bounding box center [920, 524] width 379 height 15
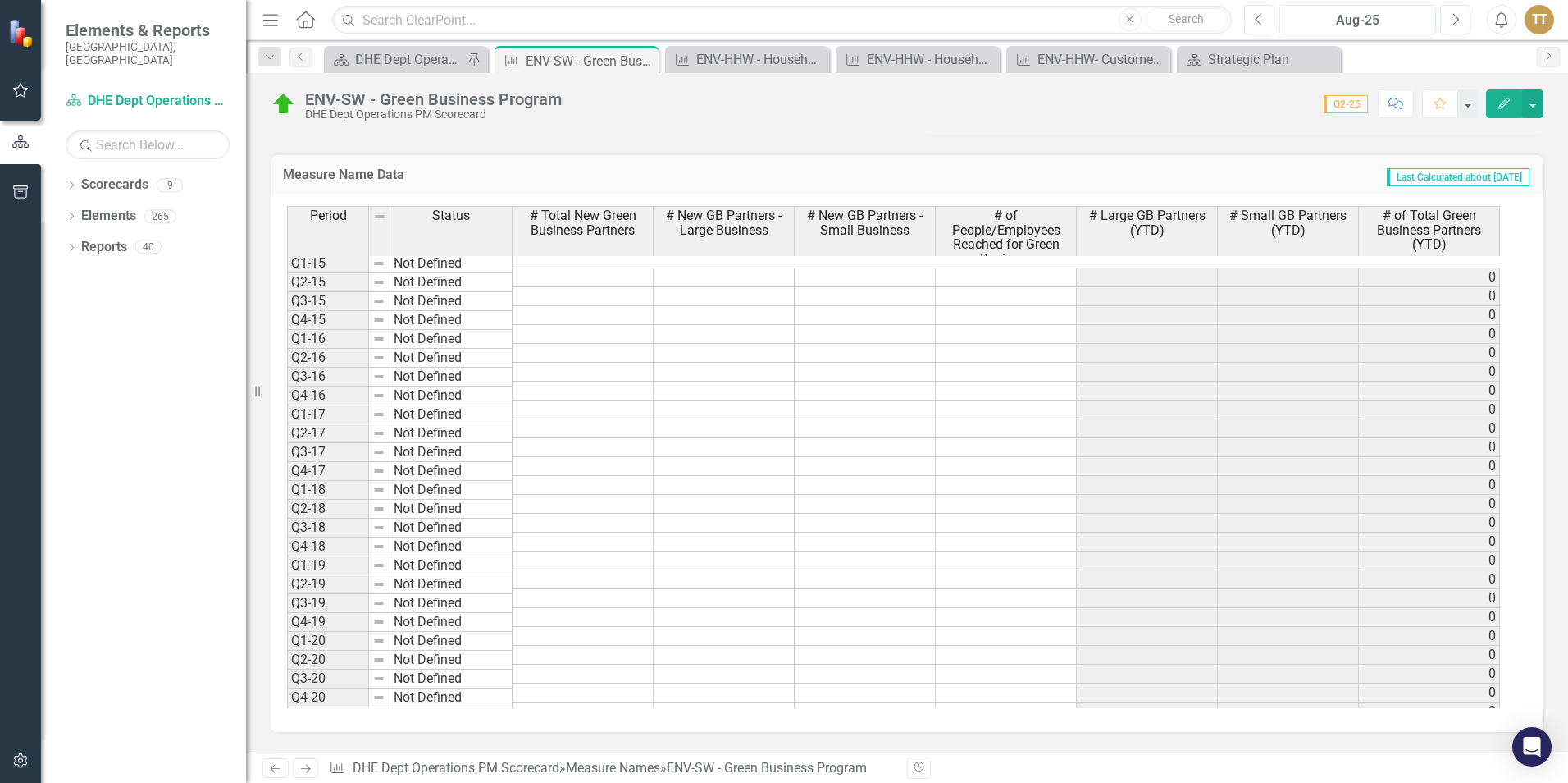
scroll to position [1067, 0]
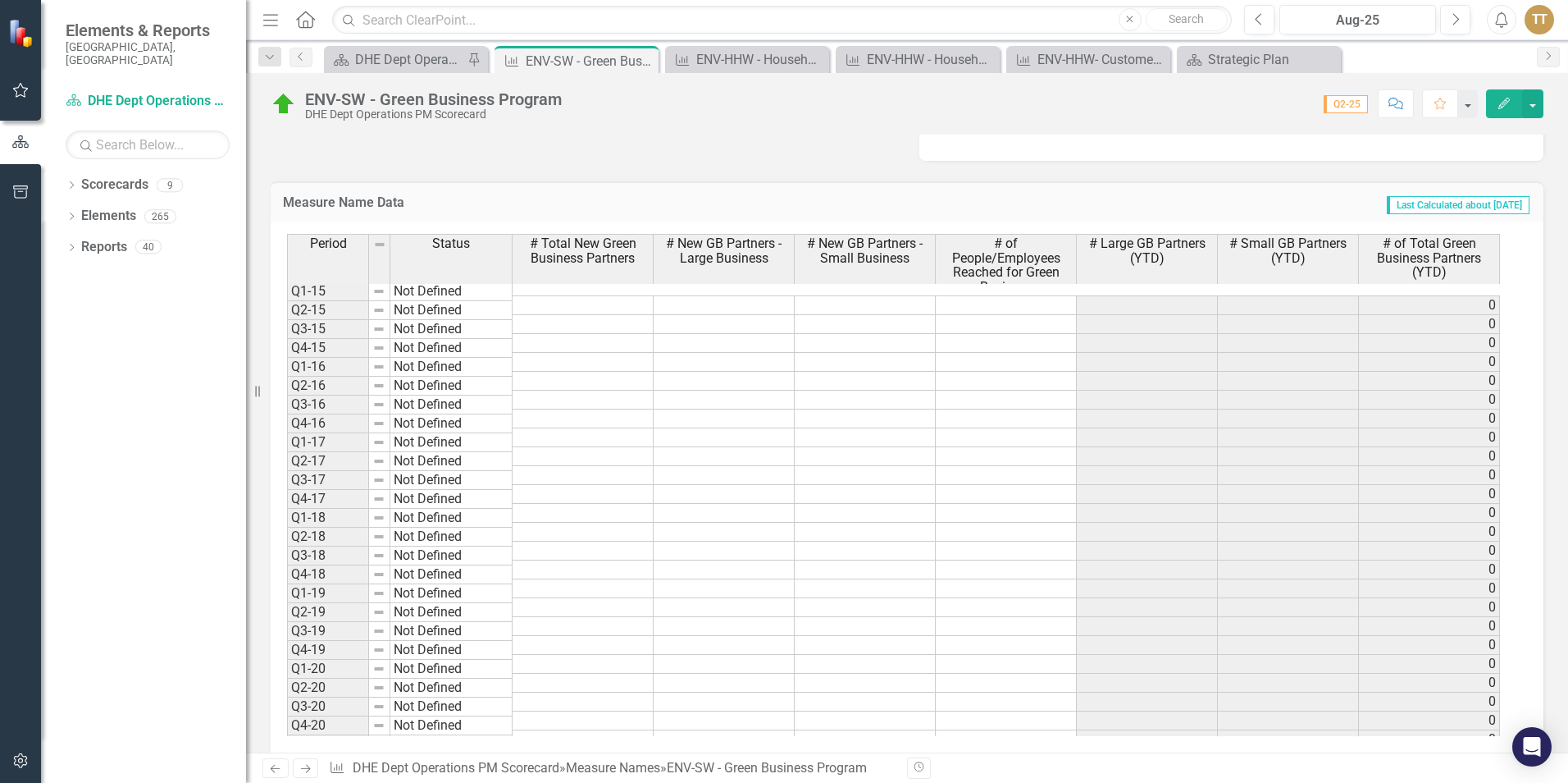
click at [287, 456] on div "Period Status # Total New Green Business Partners # New GB Partners - Large Bus…" at bounding box center [287, 558] width 0 height 647
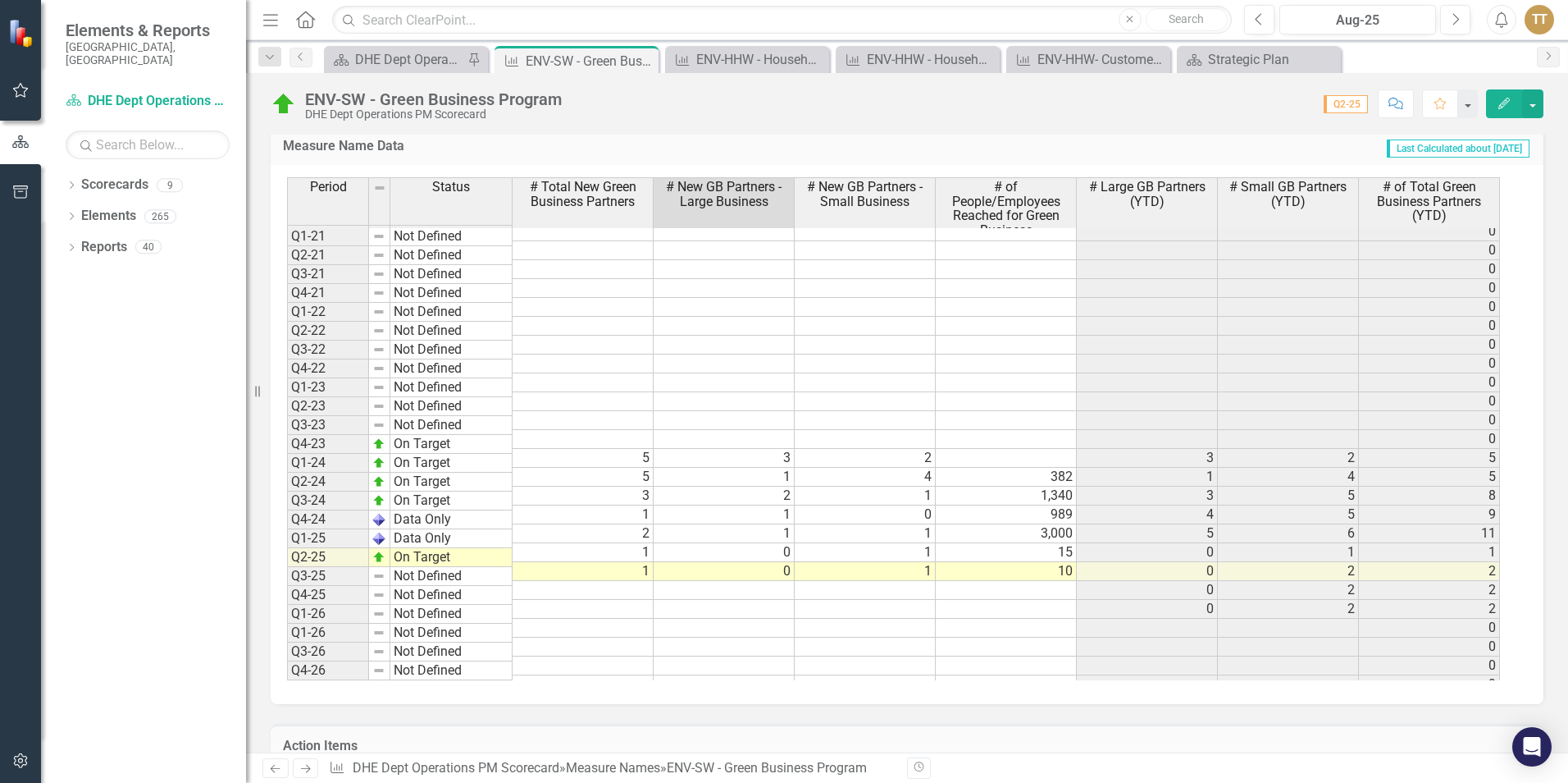
scroll to position [1149, 0]
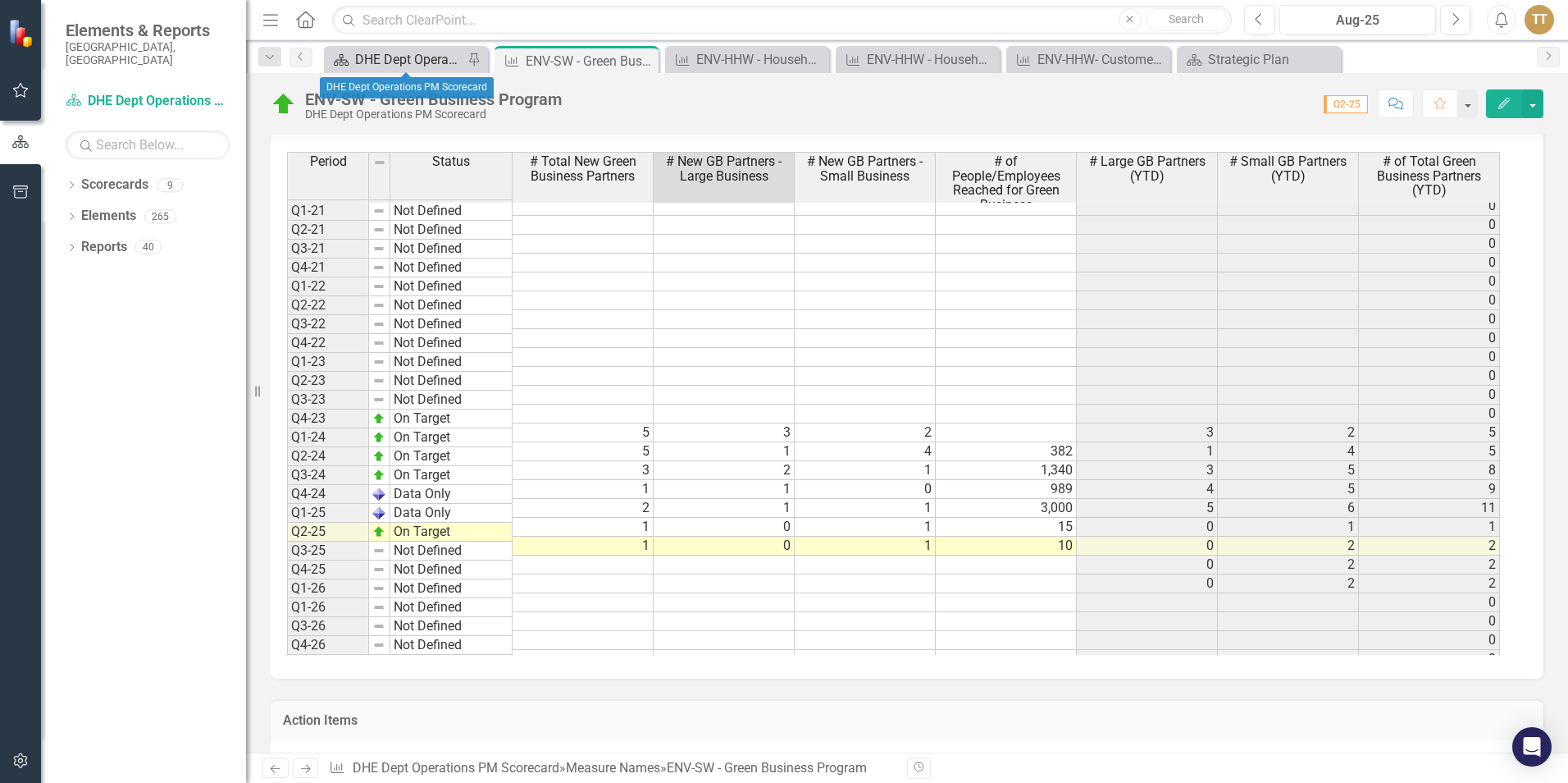
click at [403, 53] on div "DHE Dept Operations PM Scorecard" at bounding box center [409, 59] width 109 height 20
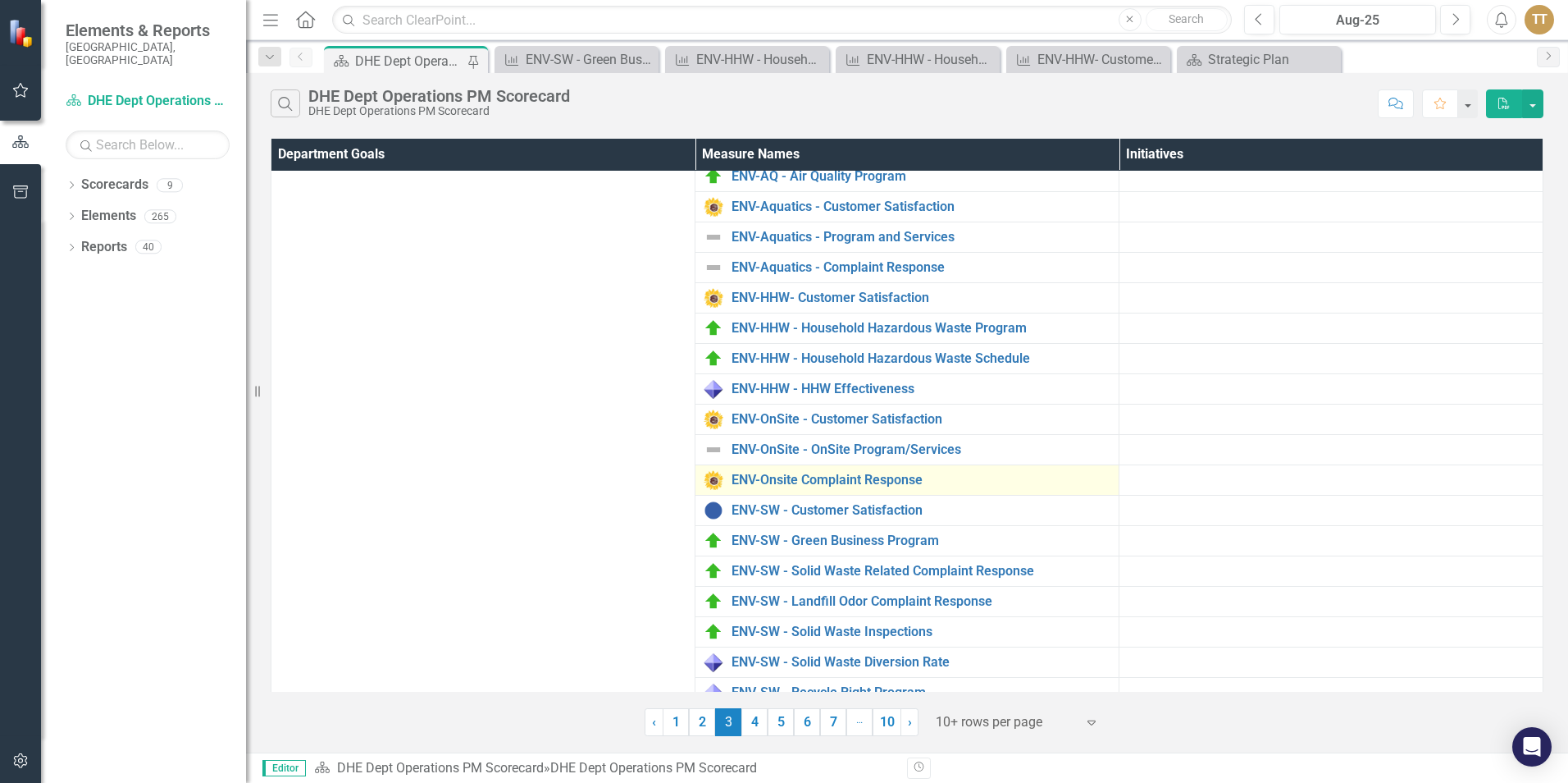
scroll to position [126, 0]
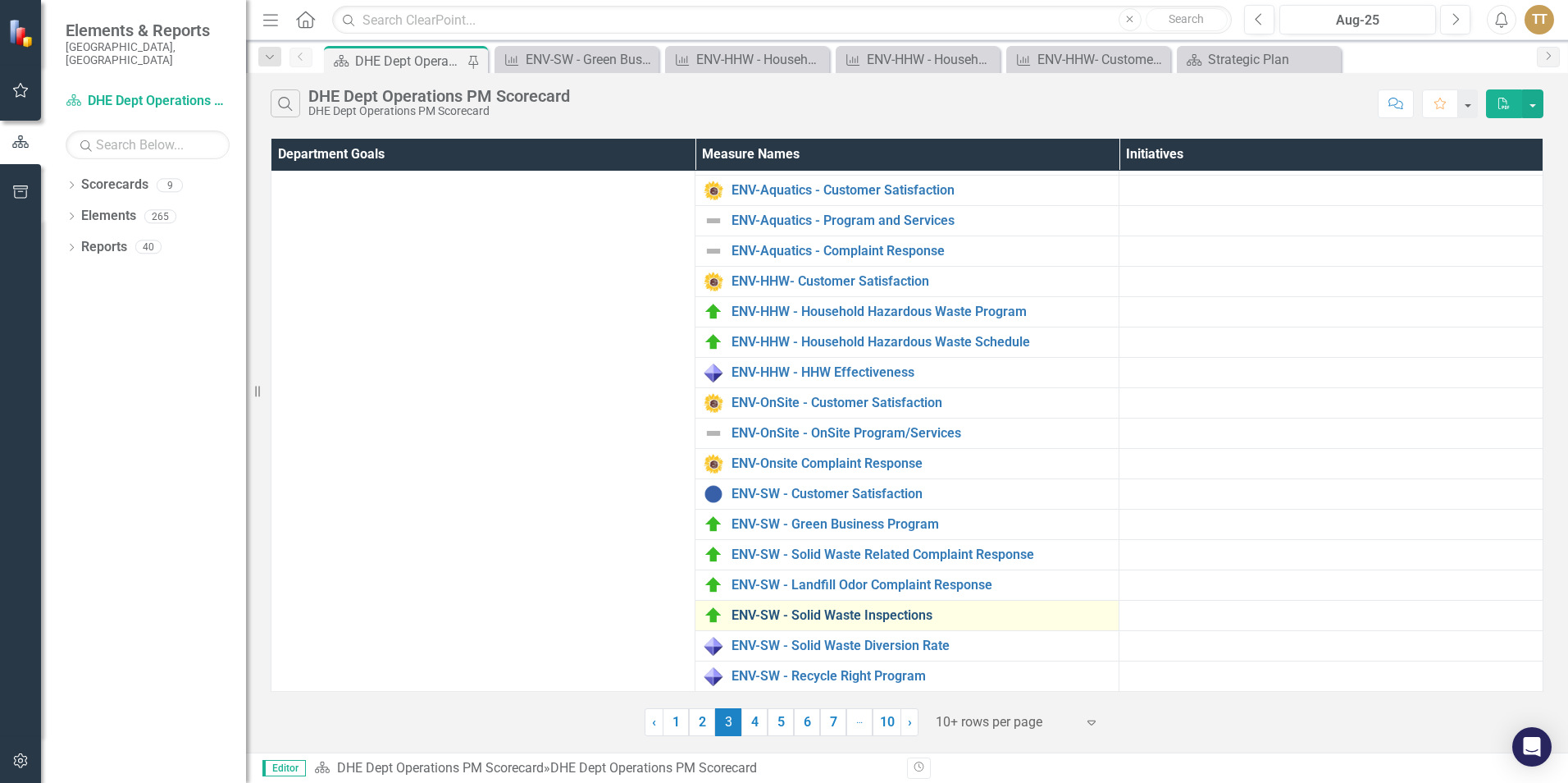
click at [839, 618] on link "ENV-SW - Solid Waste Inspections" at bounding box center [920, 615] width 379 height 15
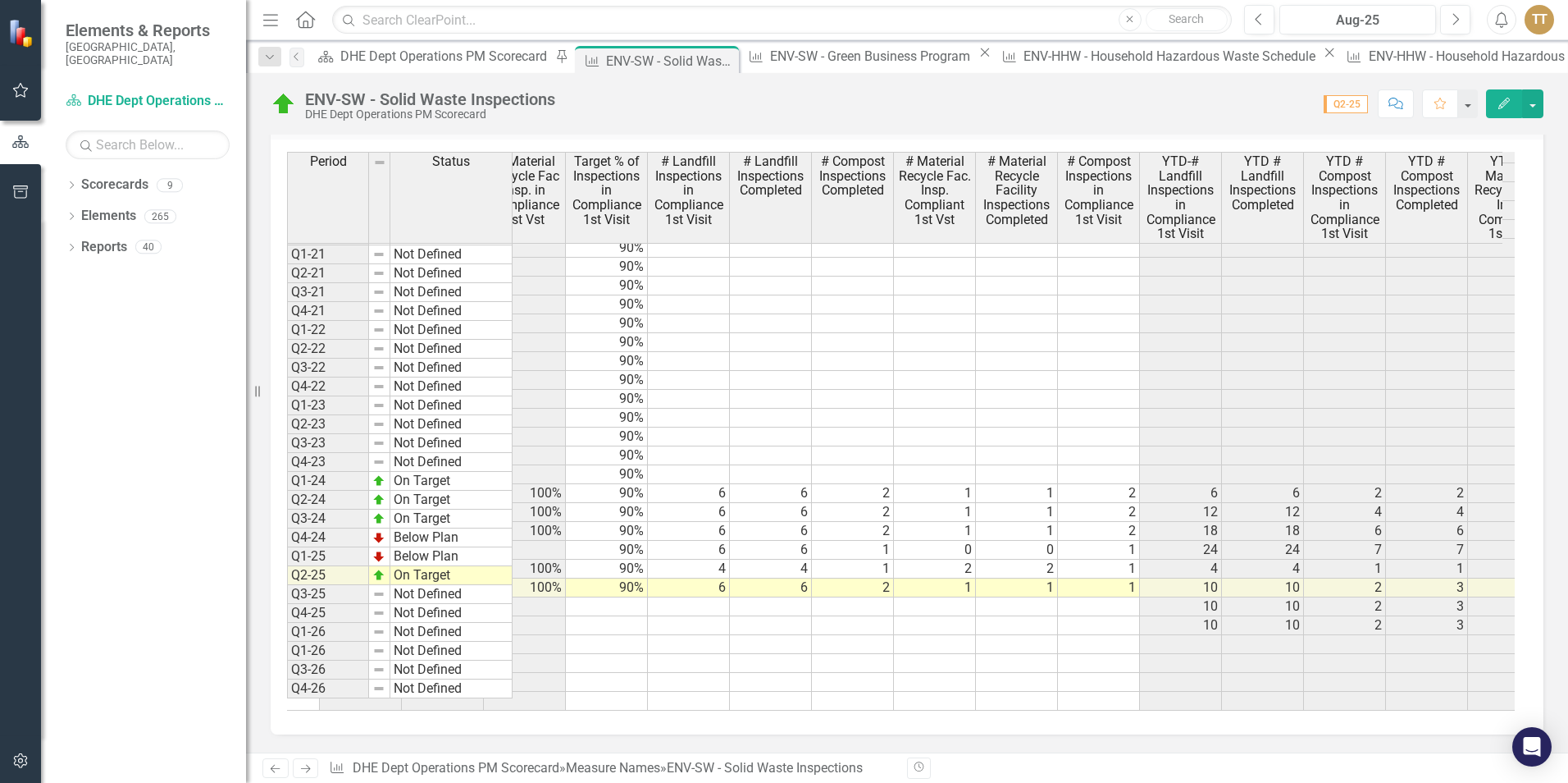
scroll to position [0, 197]
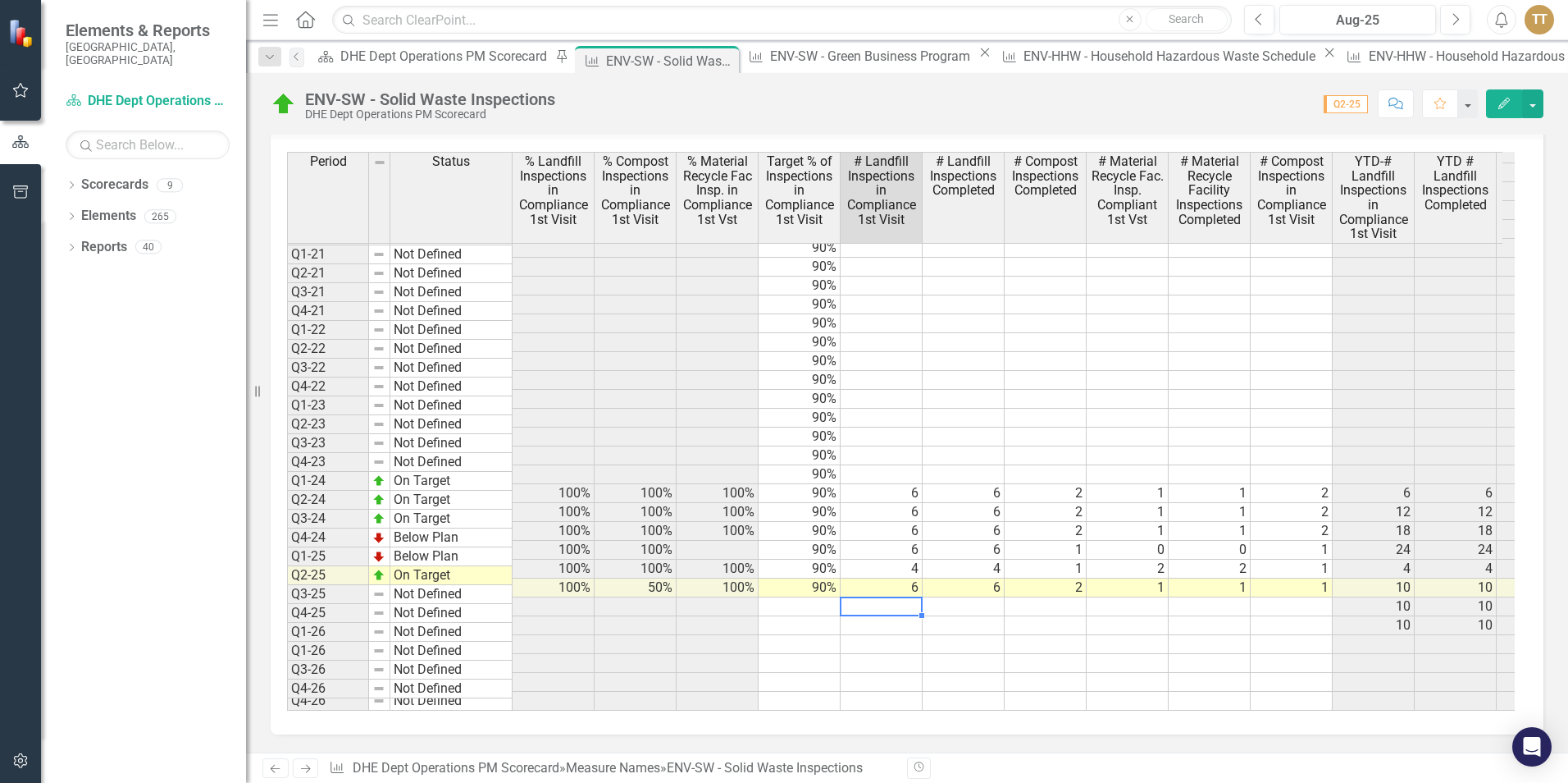
type textarea "6"
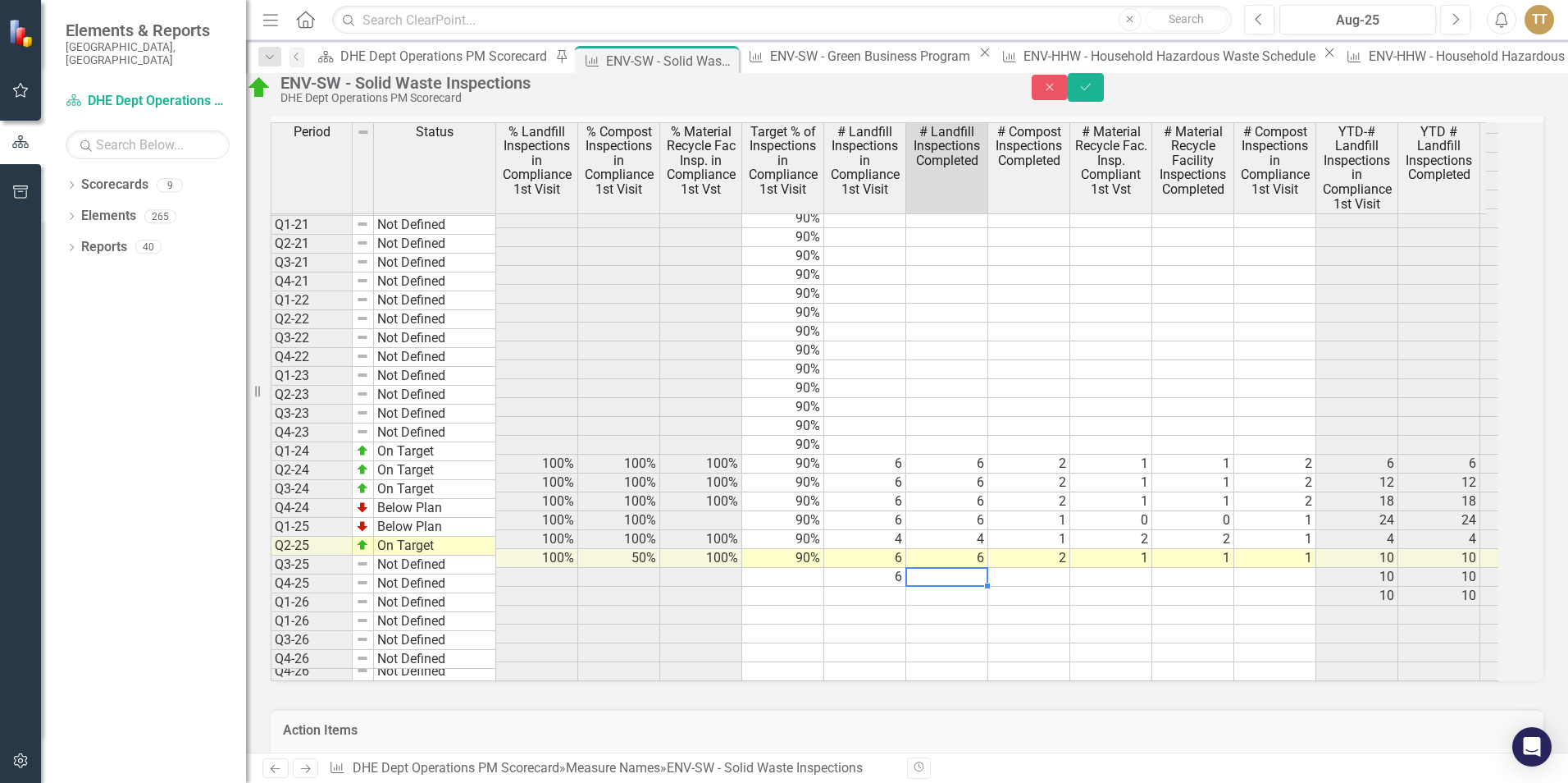
type textarea "6"
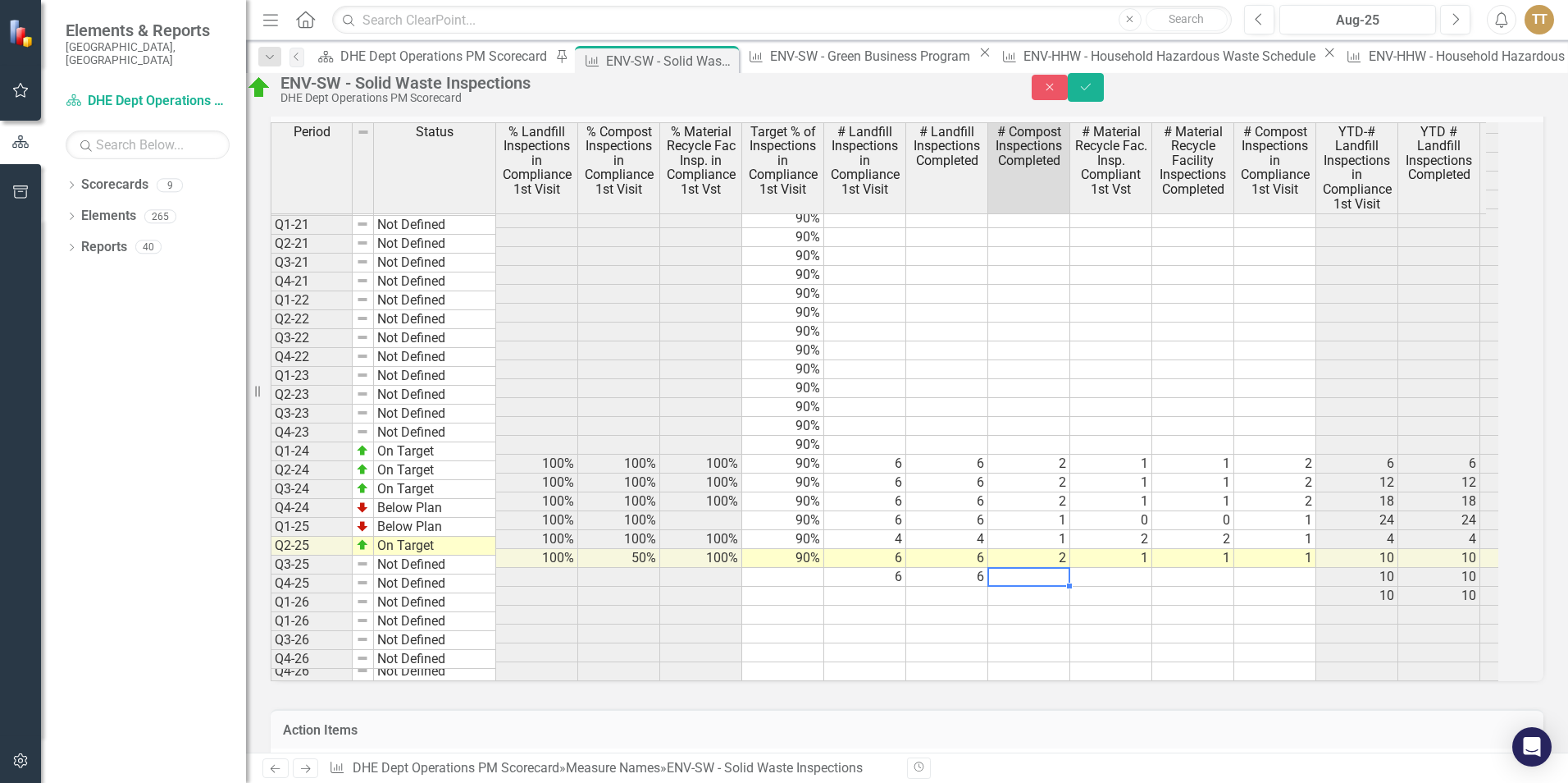
type textarea "1"
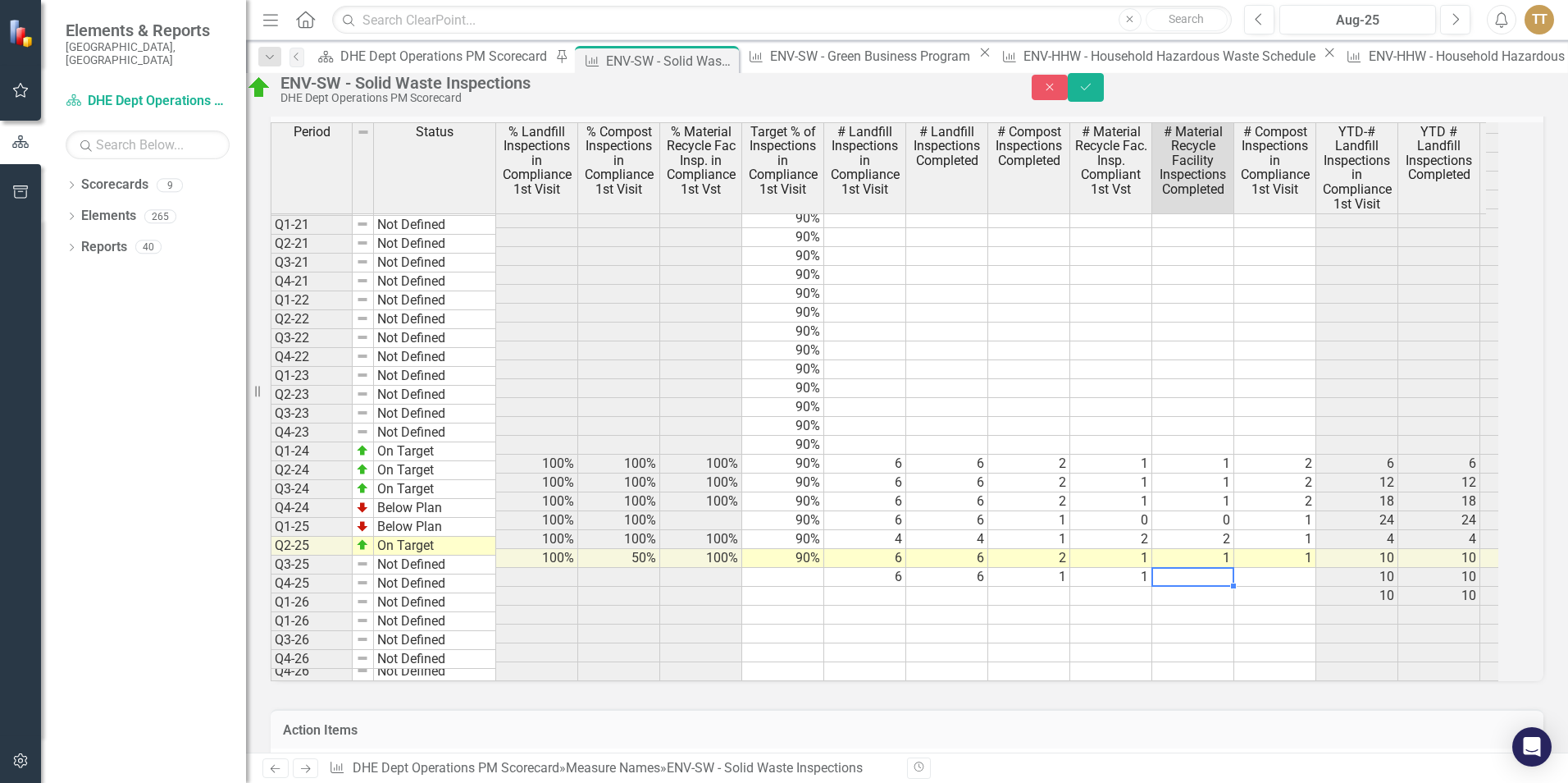
type textarea "1"
click at [1103, 97] on button "Save" at bounding box center [1086, 87] width 36 height 28
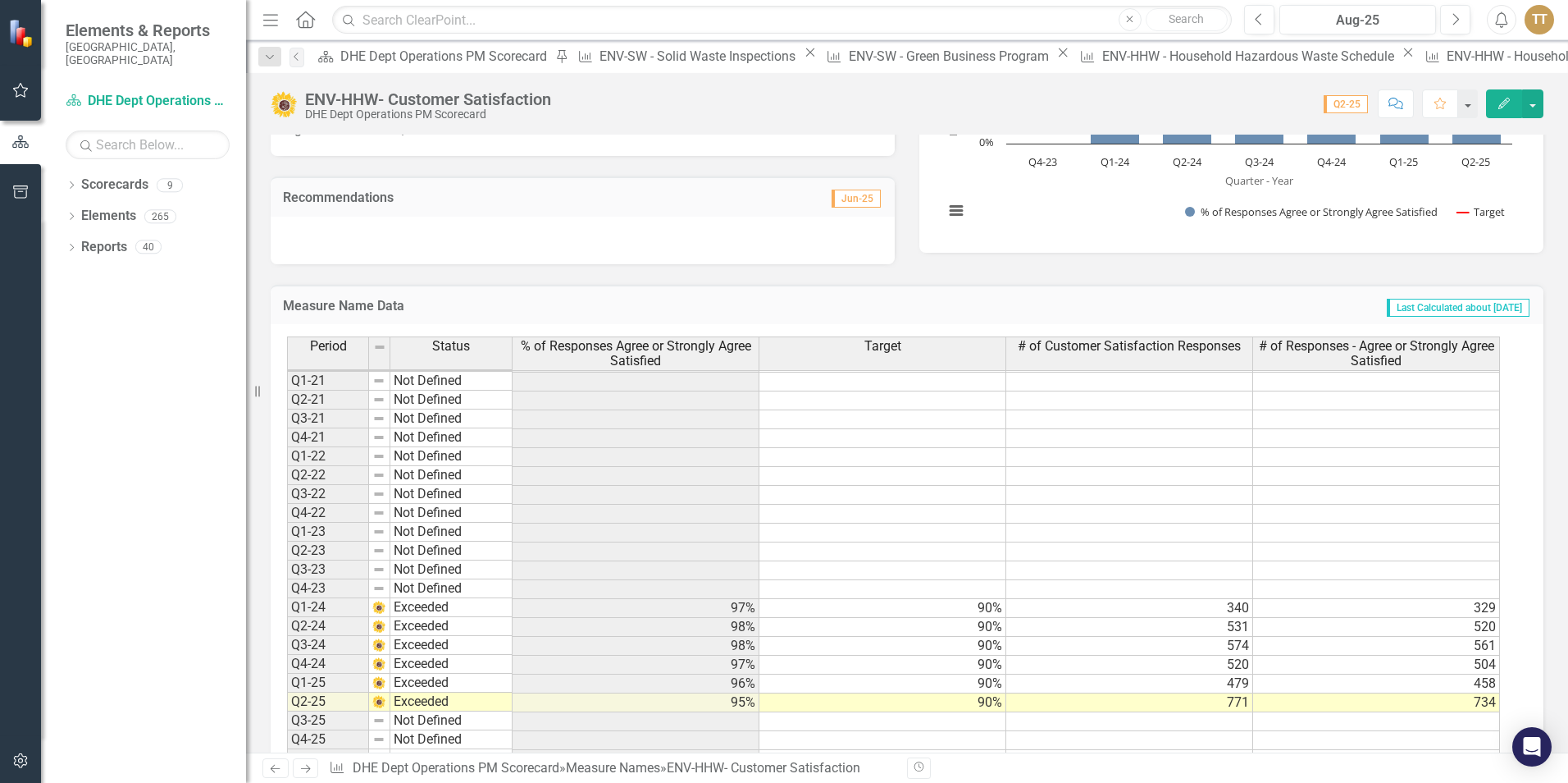
scroll to position [328, 0]
